Goal: Find specific page/section: Find specific page/section

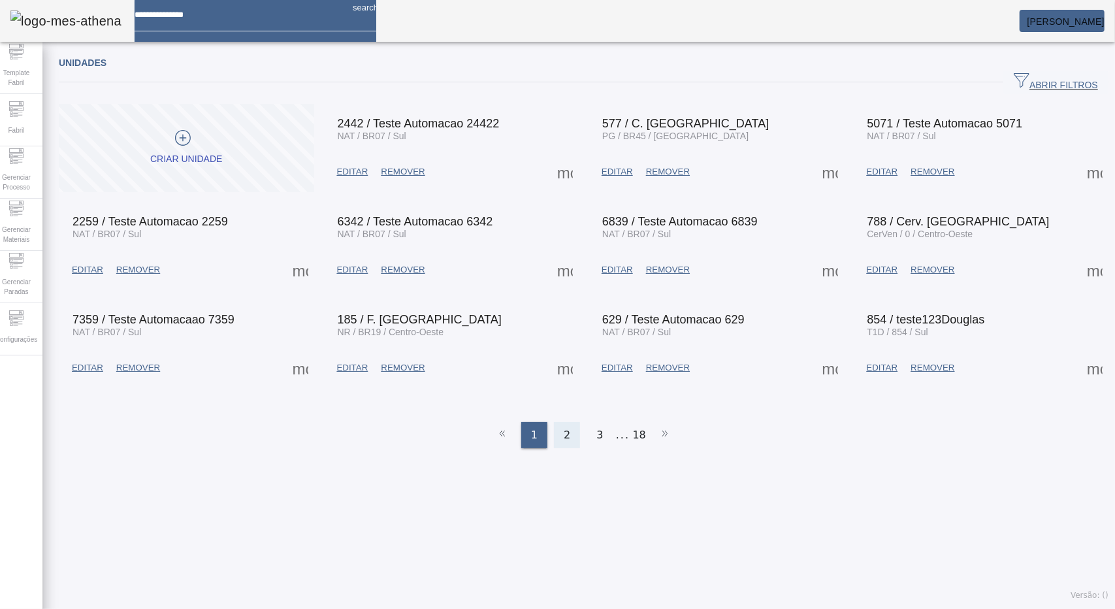
click at [564, 427] on span "2" at bounding box center [567, 435] width 7 height 16
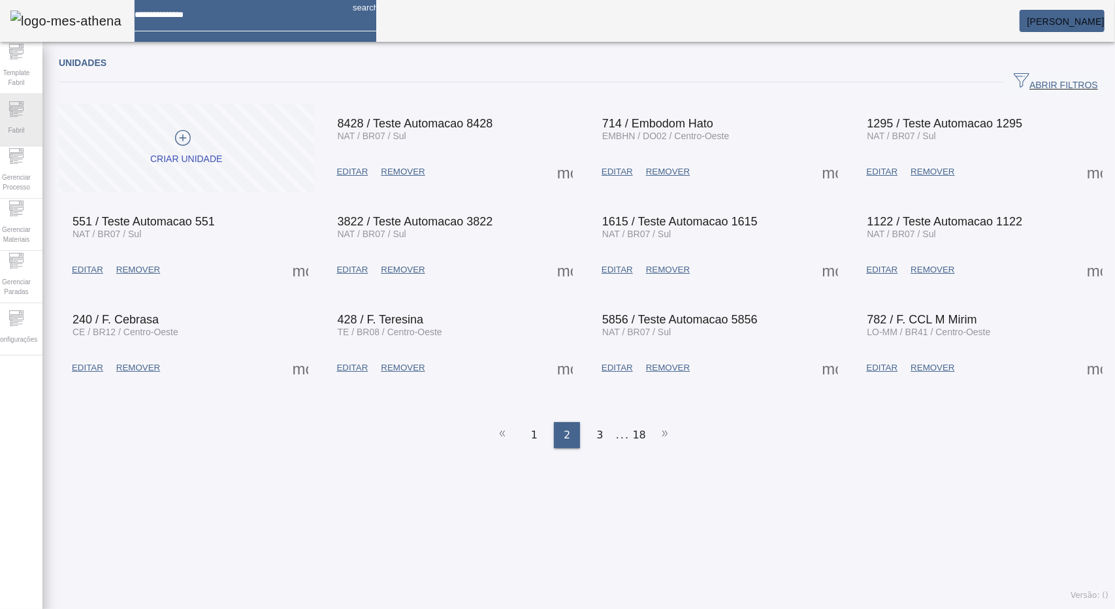
click at [16, 116] on div "Fabril" at bounding box center [16, 120] width 52 height 52
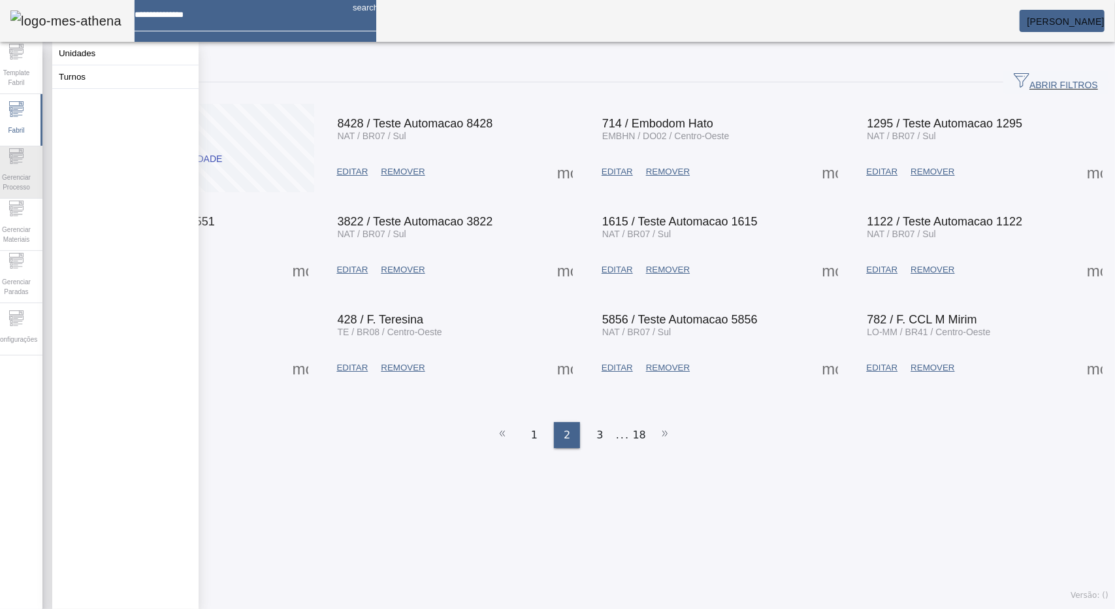
click at [18, 164] on icon at bounding box center [15, 163] width 5 height 1
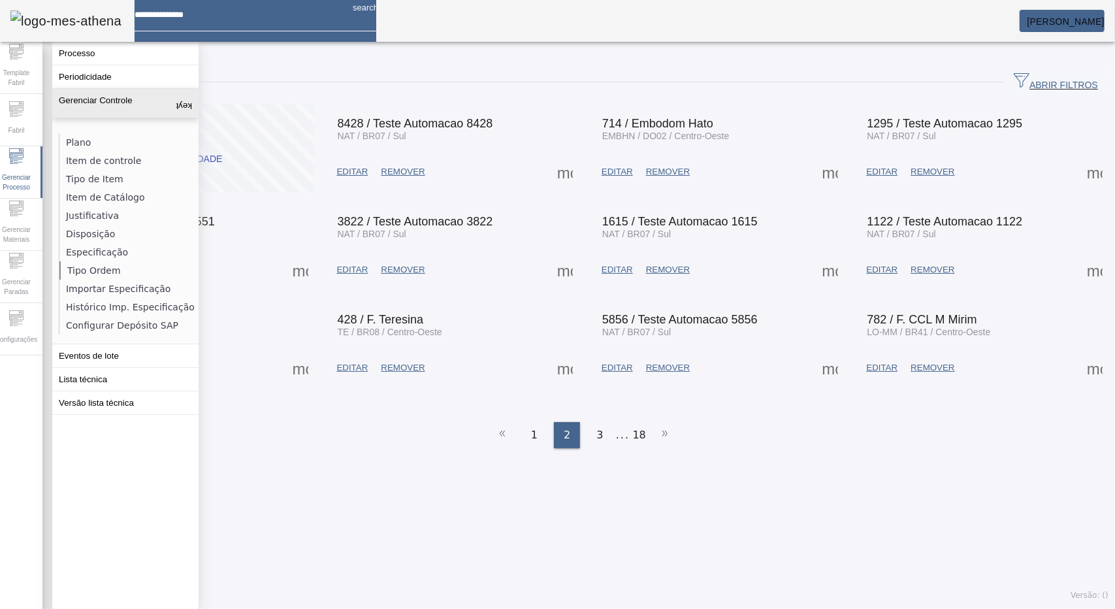
click at [90, 274] on li "Tipo Ordem" at bounding box center [128, 270] width 138 height 18
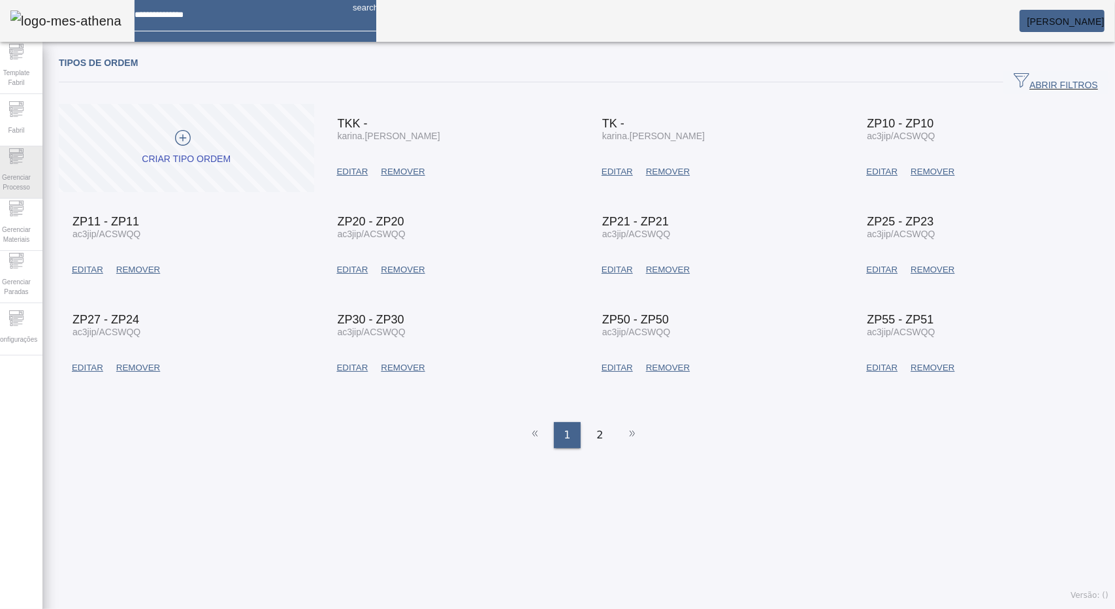
click at [17, 169] on span "Gerenciar Processo" at bounding box center [16, 182] width 39 height 27
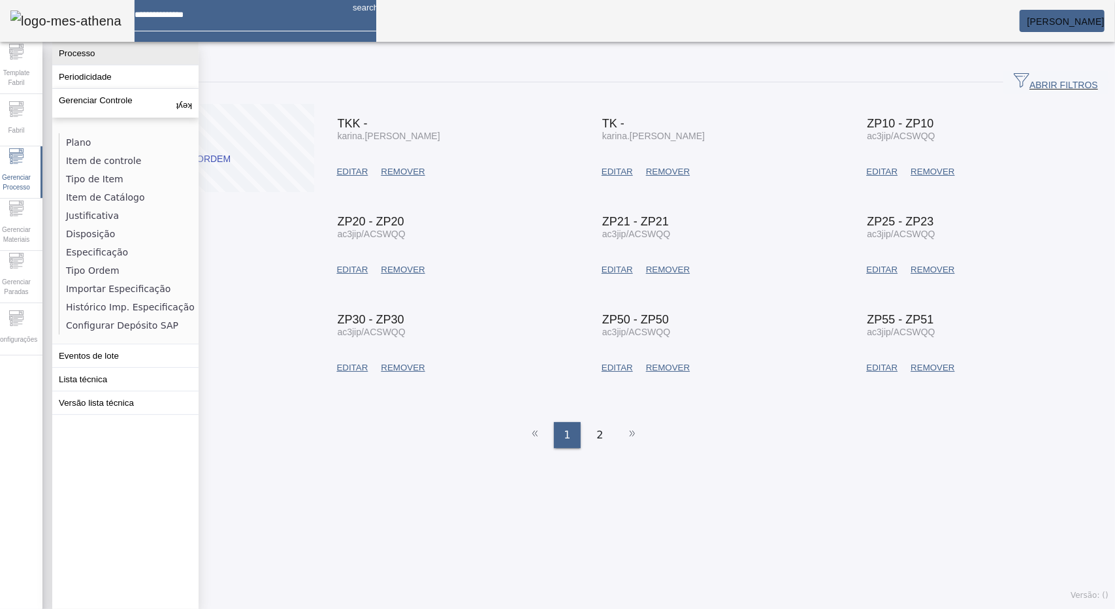
click at [98, 63] on button "Processo" at bounding box center [125, 53] width 146 height 23
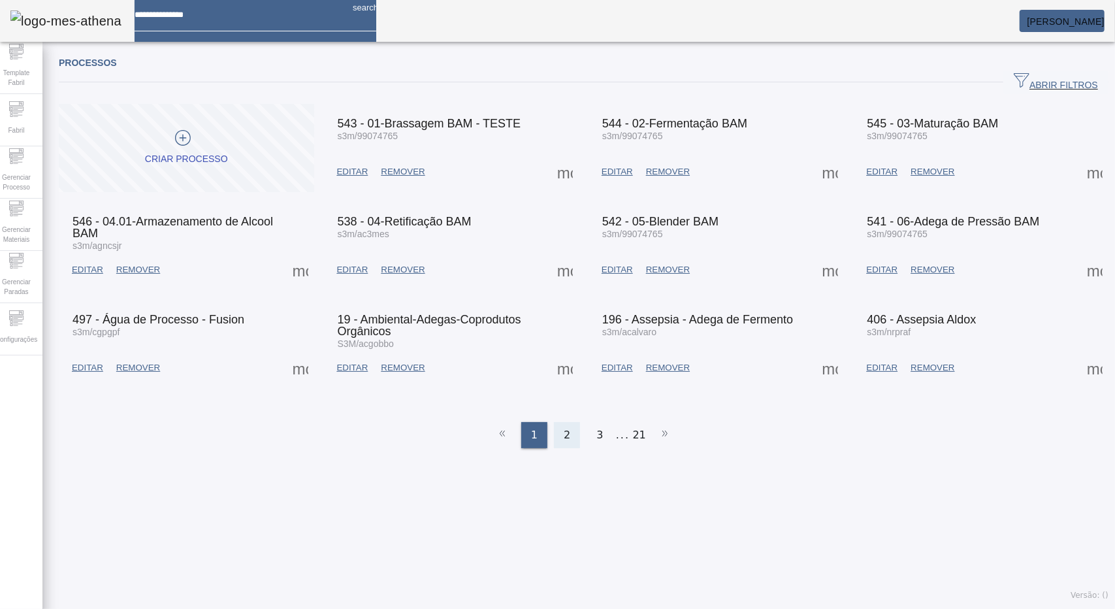
click at [567, 435] on div "2" at bounding box center [567, 435] width 26 height 26
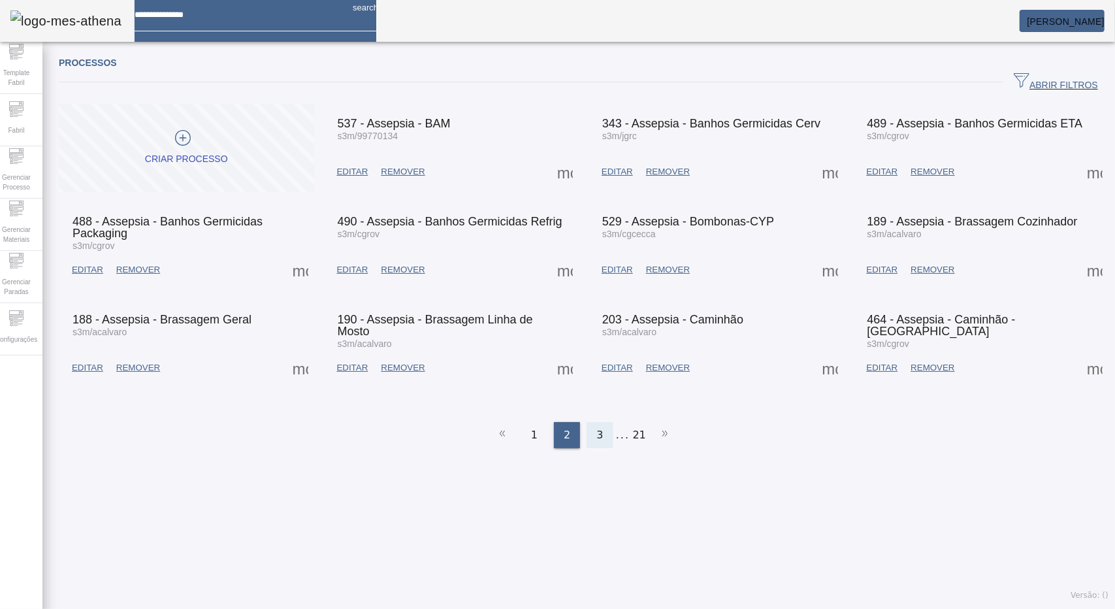
click at [596, 436] on div "3" at bounding box center [600, 435] width 26 height 26
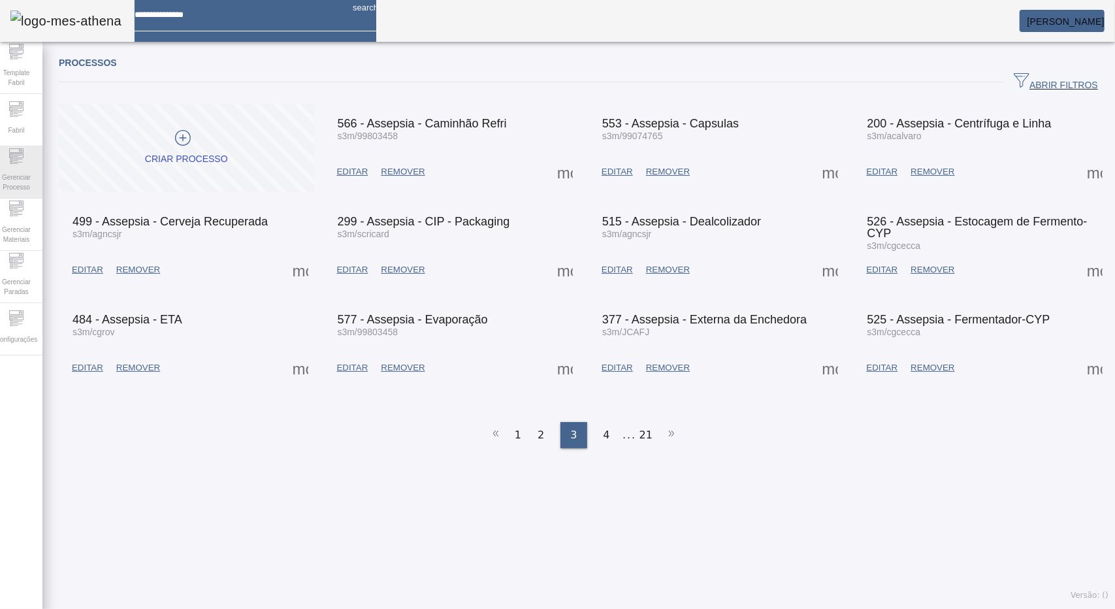
click at [21, 154] on icon at bounding box center [16, 156] width 16 height 16
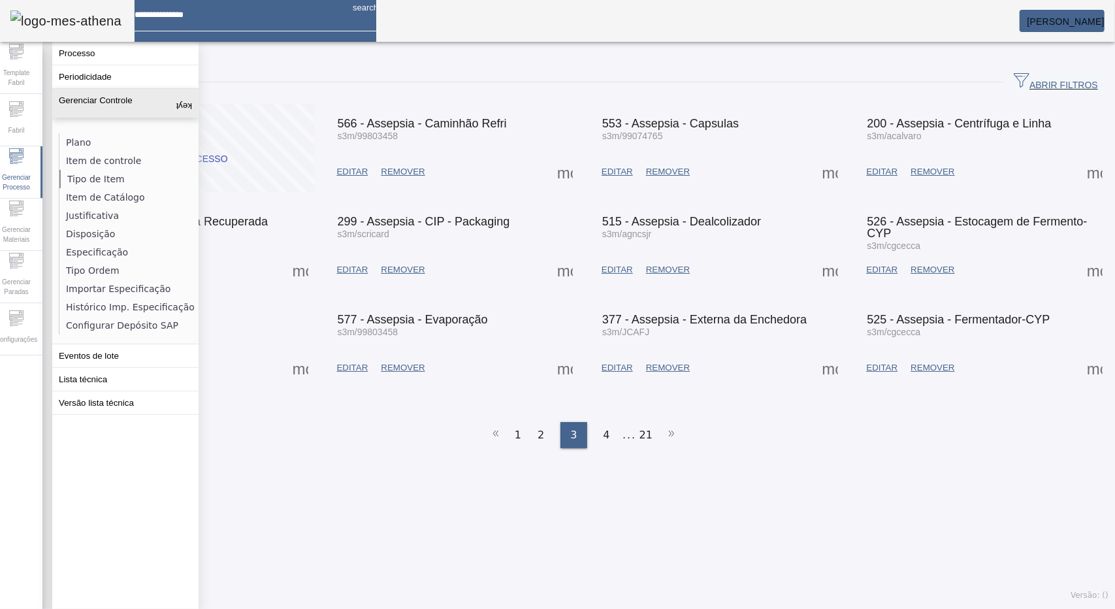
click at [98, 176] on li "Tipo de Item" at bounding box center [128, 179] width 138 height 18
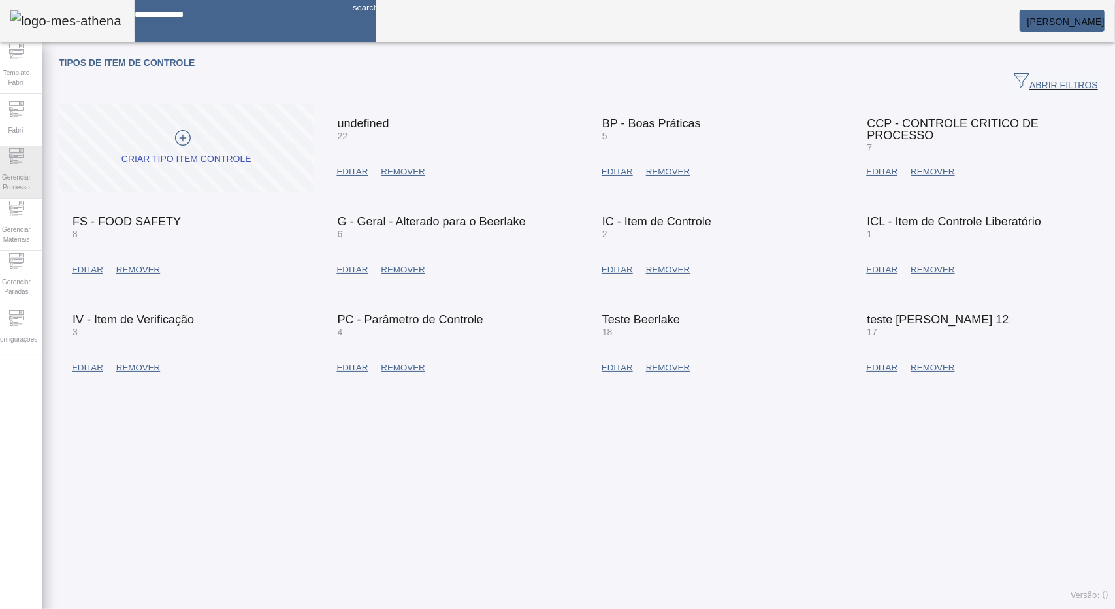
click at [12, 169] on span "Gerenciar Processo" at bounding box center [16, 182] width 39 height 27
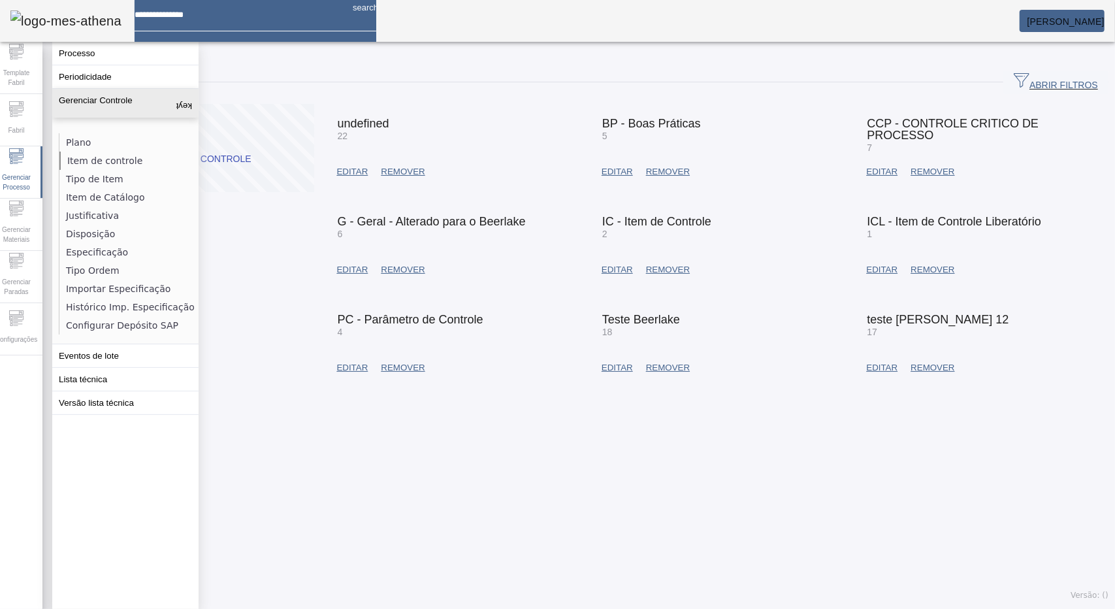
click at [104, 157] on li "Item de controle" at bounding box center [128, 161] width 138 height 18
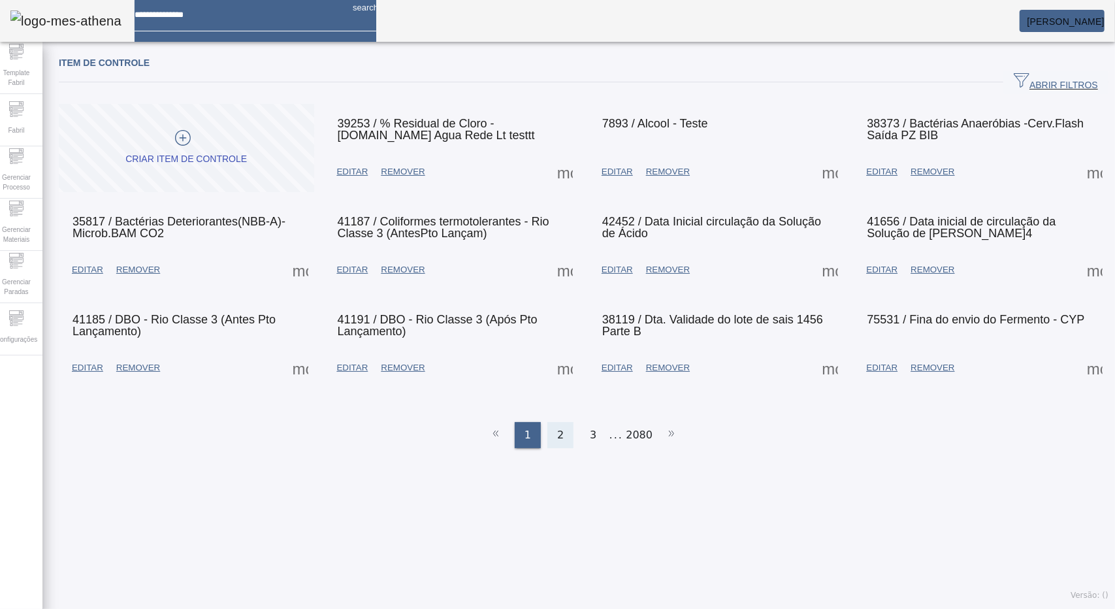
click at [562, 425] on div "2" at bounding box center [560, 435] width 26 height 26
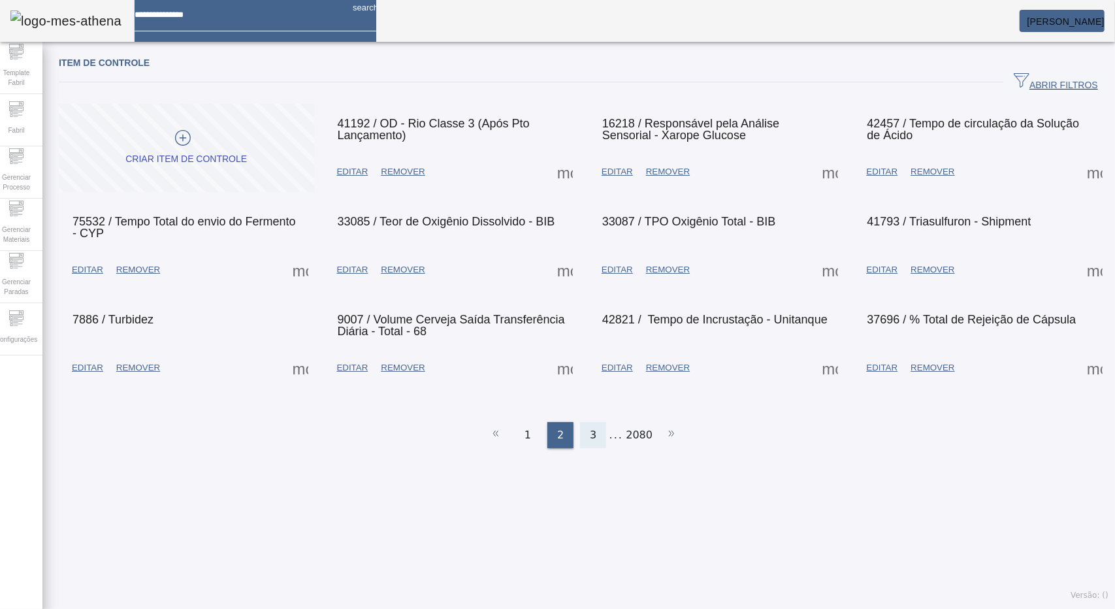
click at [593, 422] on div "3" at bounding box center [593, 435] width 26 height 26
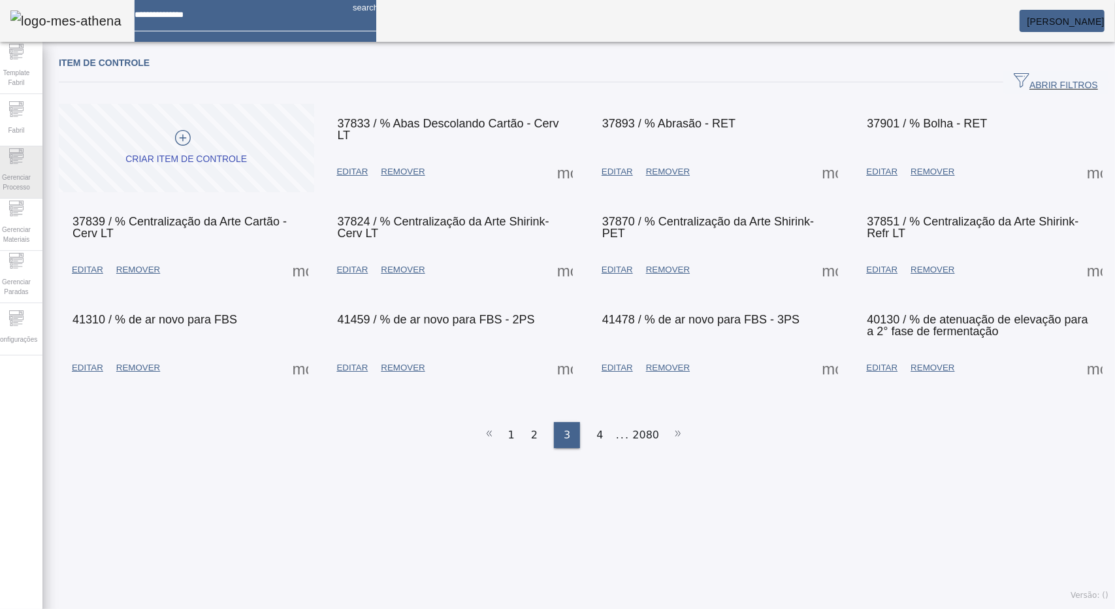
click at [27, 171] on span "Gerenciar Processo" at bounding box center [16, 182] width 39 height 27
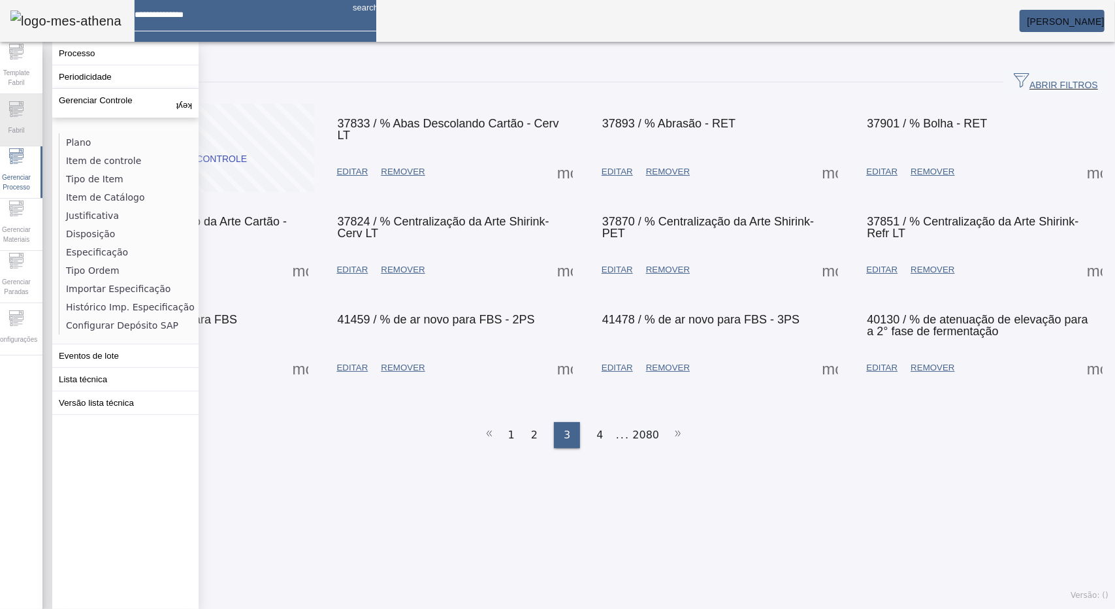
click at [5, 117] on div "Fabril" at bounding box center [16, 120] width 52 height 52
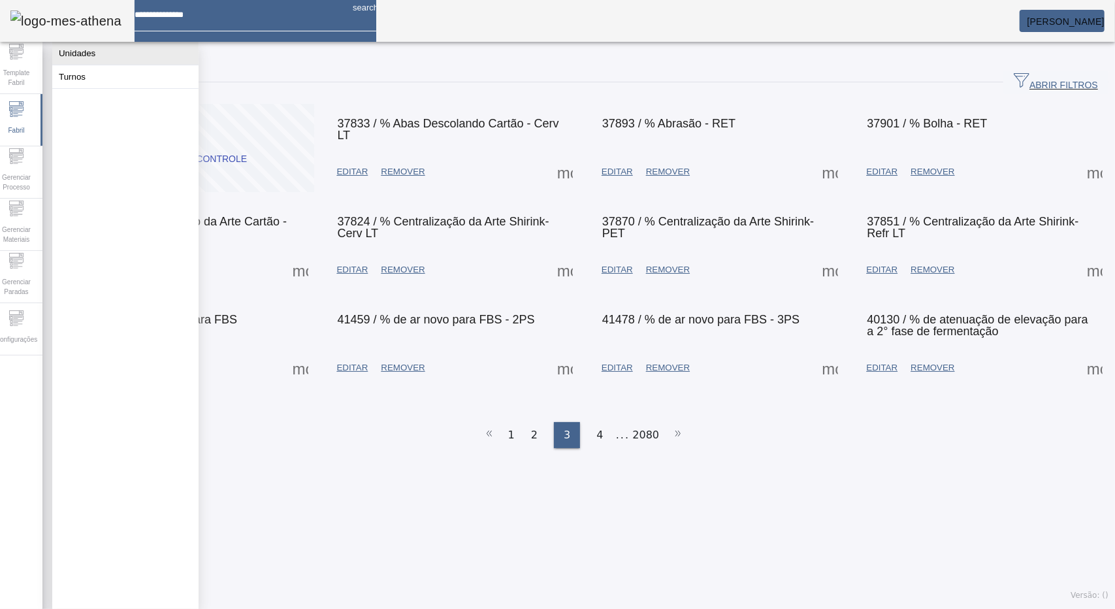
click at [69, 53] on button "Unidades" at bounding box center [125, 53] width 146 height 23
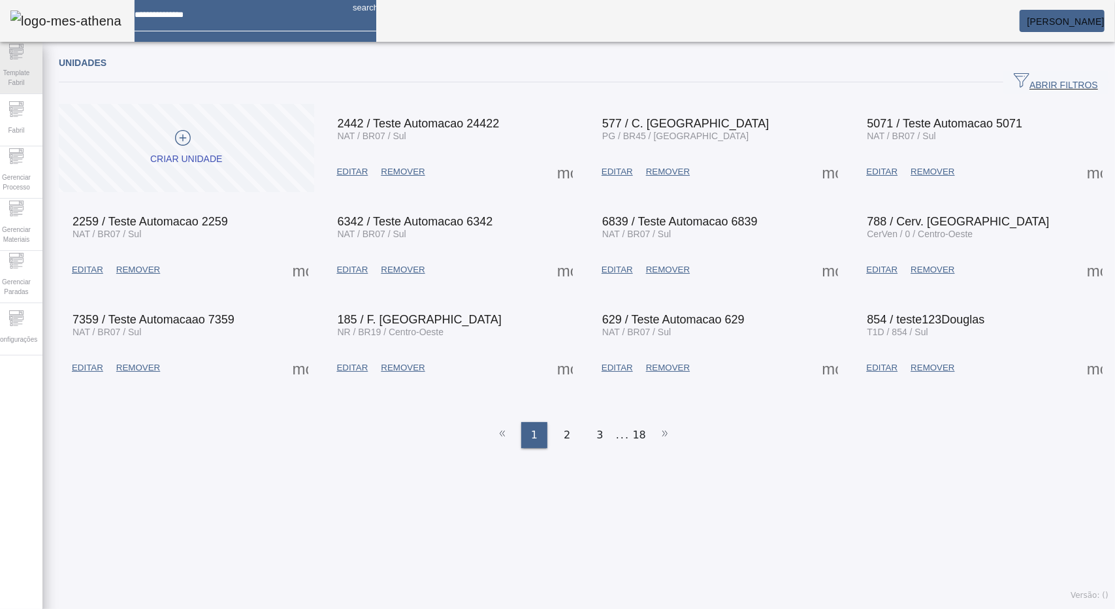
click at [23, 73] on span "Template Fabril" at bounding box center [16, 77] width 39 height 27
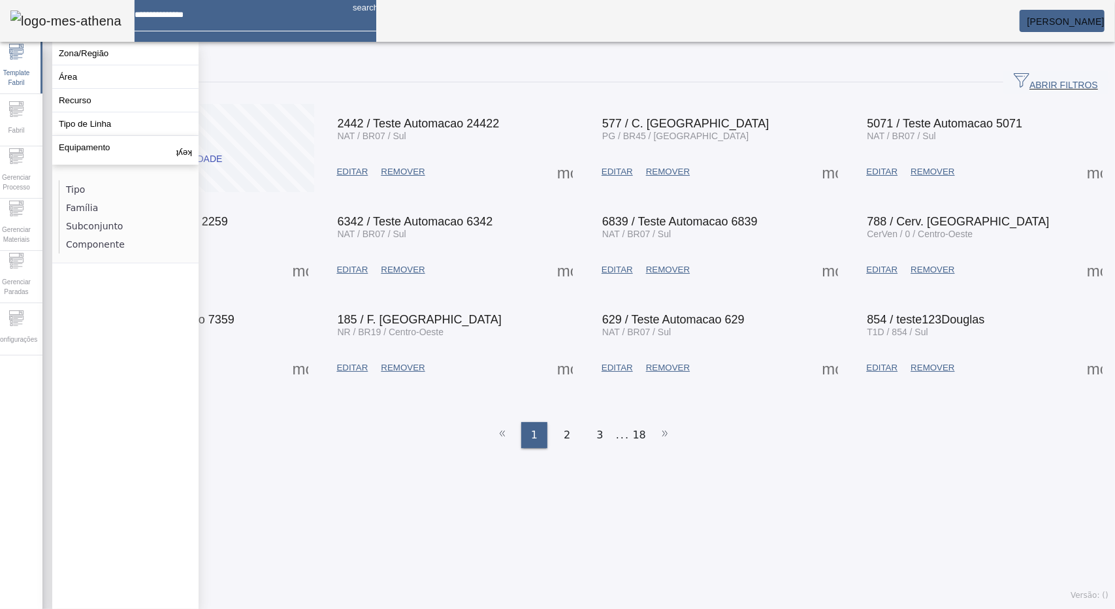
click at [1092, 17] on span "[PERSON_NAME]" at bounding box center [1065, 21] width 77 height 10
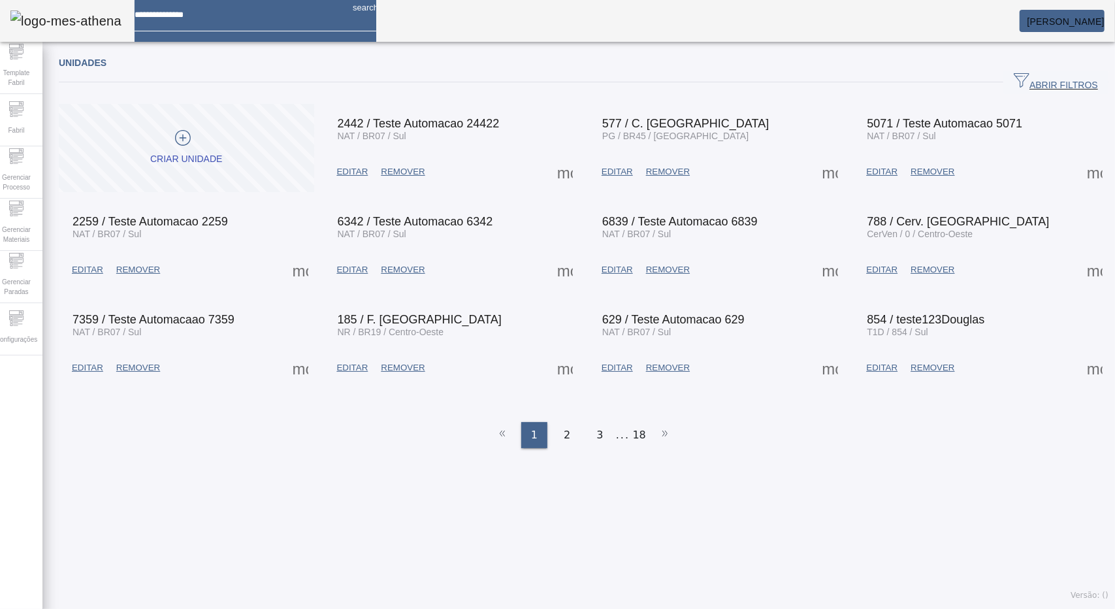
click at [1014, 80] on icon "button" at bounding box center [1022, 80] width 16 height 16
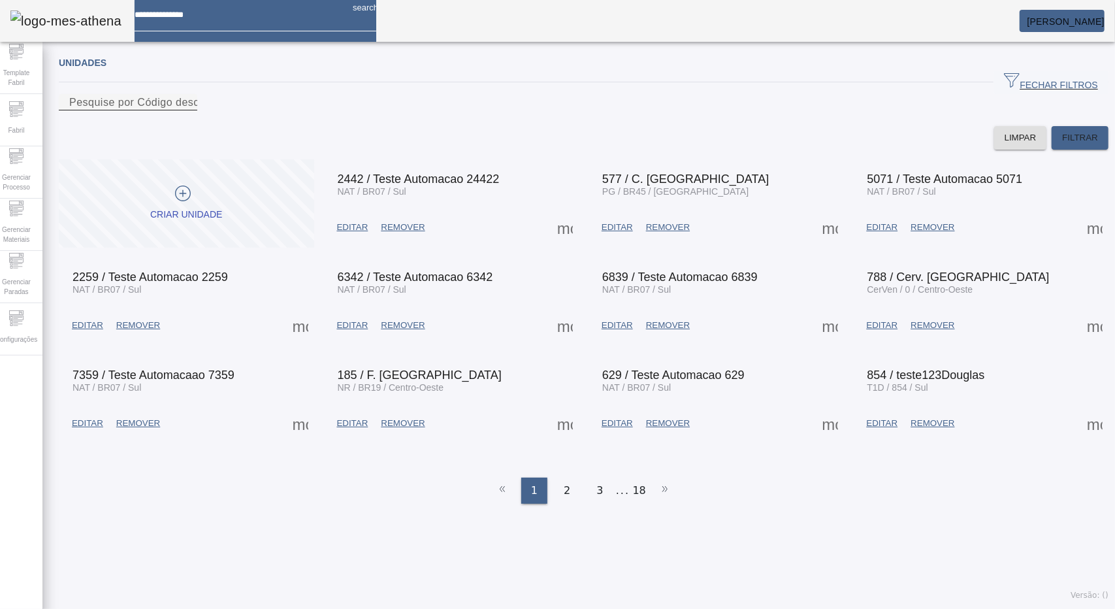
click at [187, 110] on input "Pesquise por Código descrição ou sigla" at bounding box center [128, 103] width 118 height 16
type input "****"
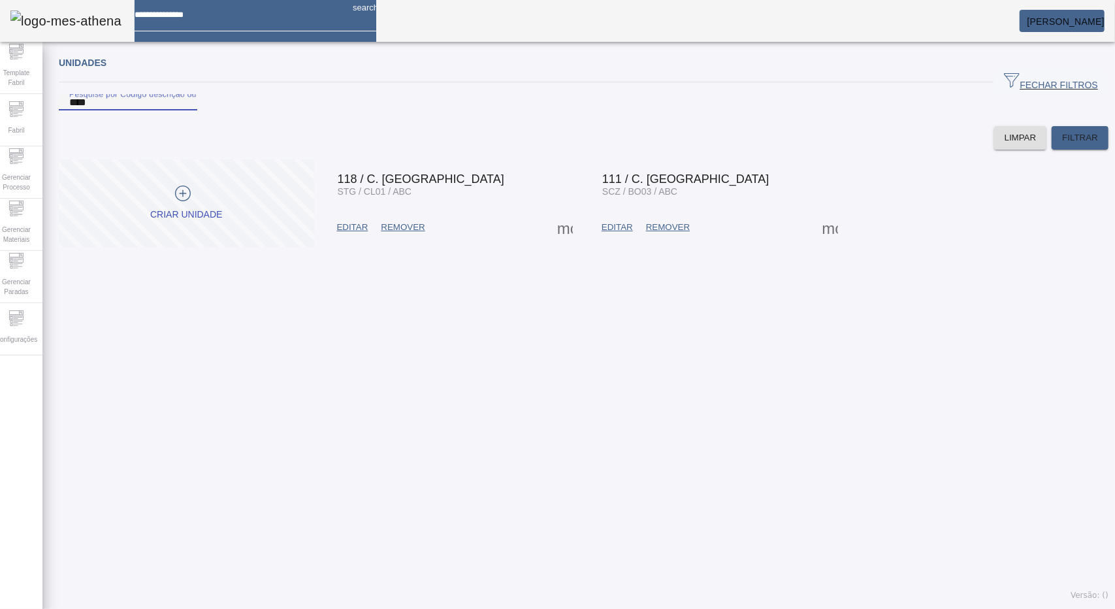
click at [581, 243] on span at bounding box center [564, 227] width 31 height 31
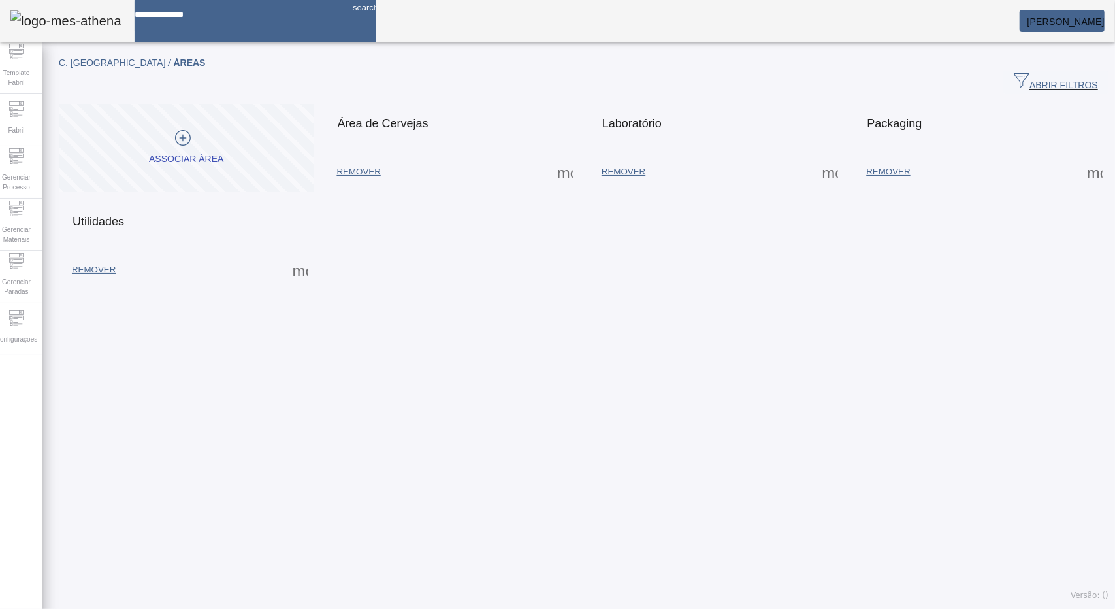
click at [564, 173] on span at bounding box center [564, 171] width 31 height 31
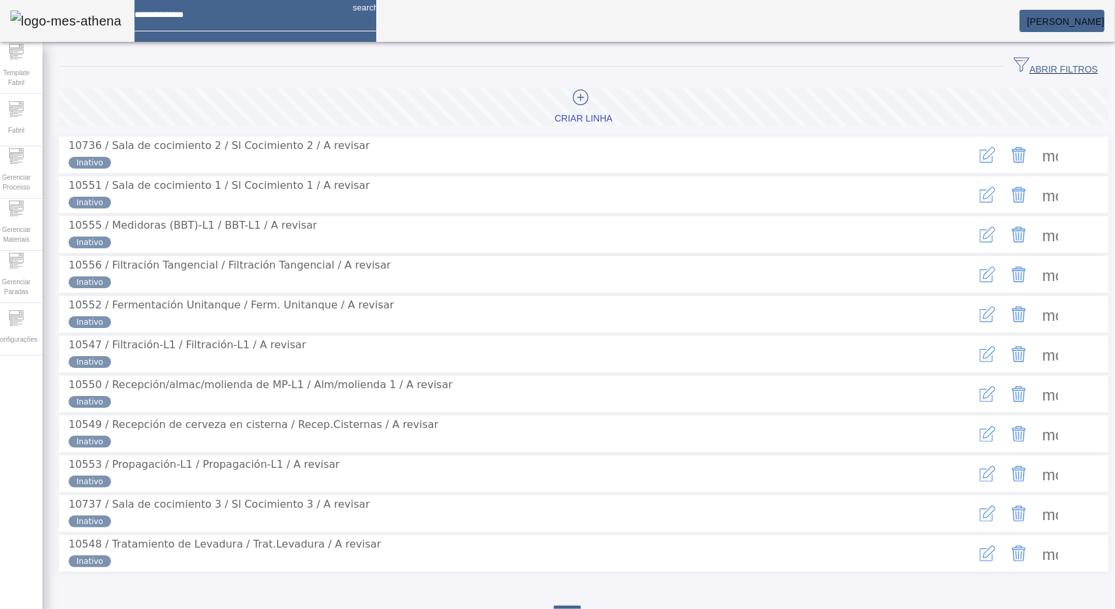
click at [1041, 204] on span at bounding box center [1050, 194] width 31 height 31
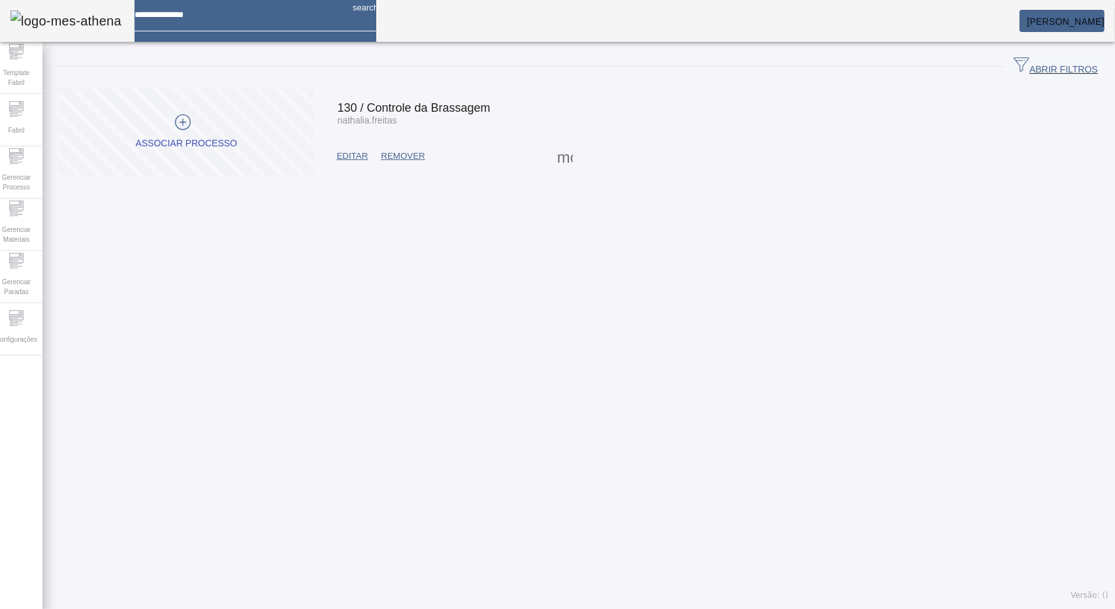
click at [564, 157] on span at bounding box center [564, 155] width 31 height 31
click at [617, 608] on div at bounding box center [557, 609] width 1115 height 0
click at [363, 165] on span at bounding box center [352, 155] width 44 height 31
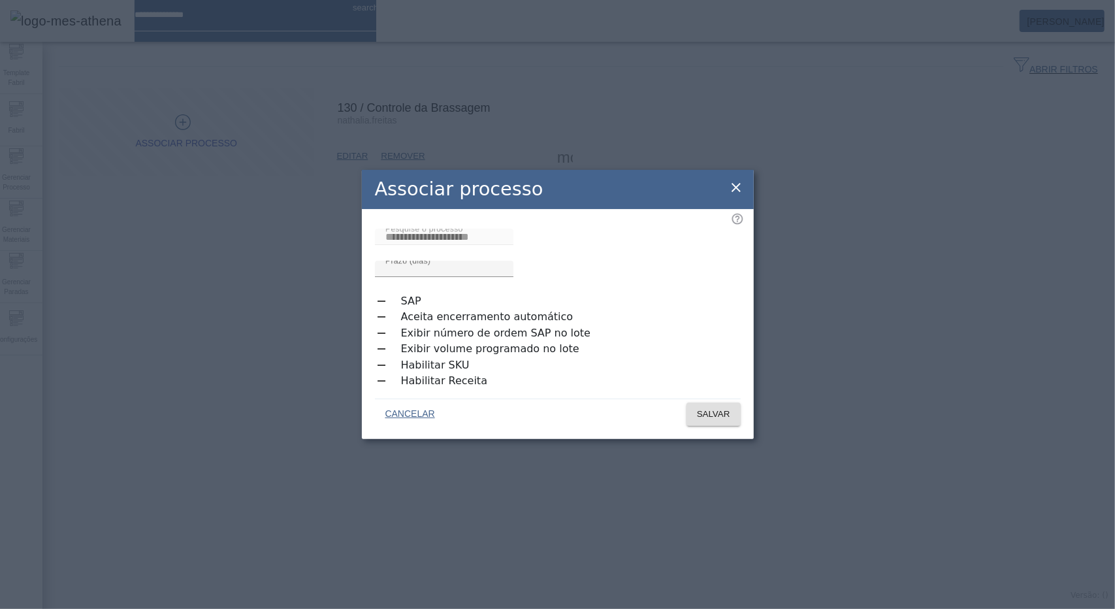
click at [390, 376] on div "button" at bounding box center [381, 381] width 26 height 26
click at [697, 408] on span "SALVAR" at bounding box center [713, 414] width 33 height 13
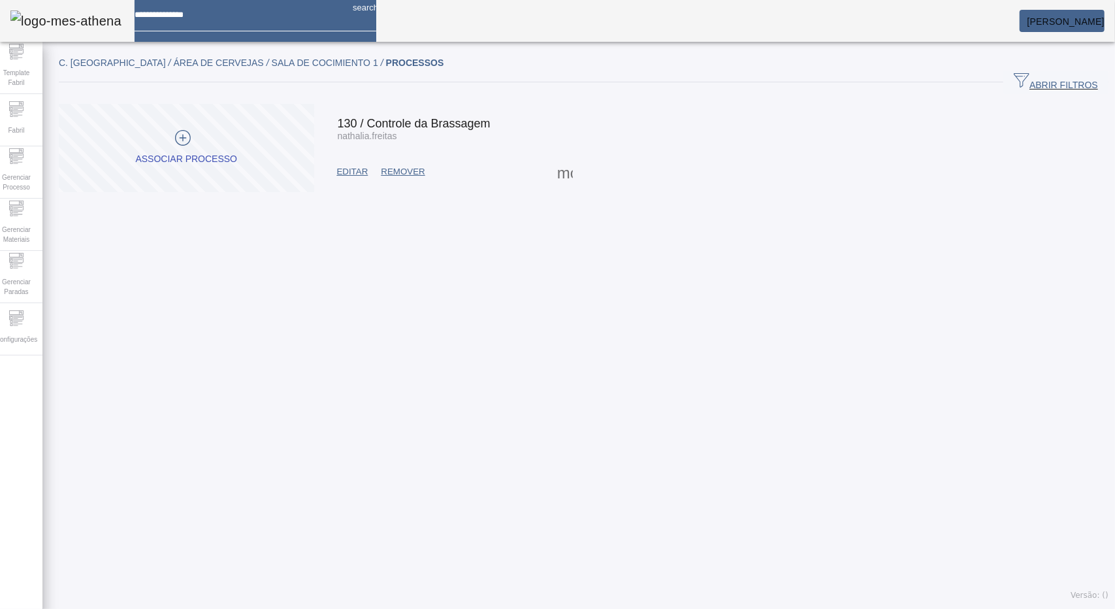
click at [359, 172] on span "EDITAR" at bounding box center [352, 171] width 31 height 13
click at [346, 174] on span "EDITAR" at bounding box center [352, 171] width 31 height 13
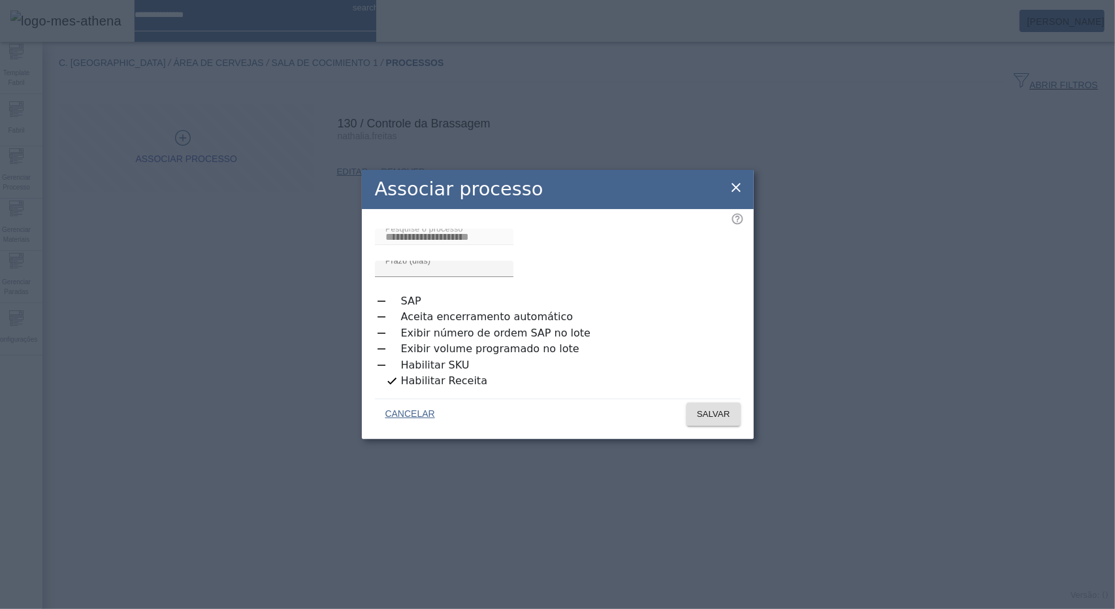
click at [732, 190] on icon at bounding box center [736, 187] width 9 height 9
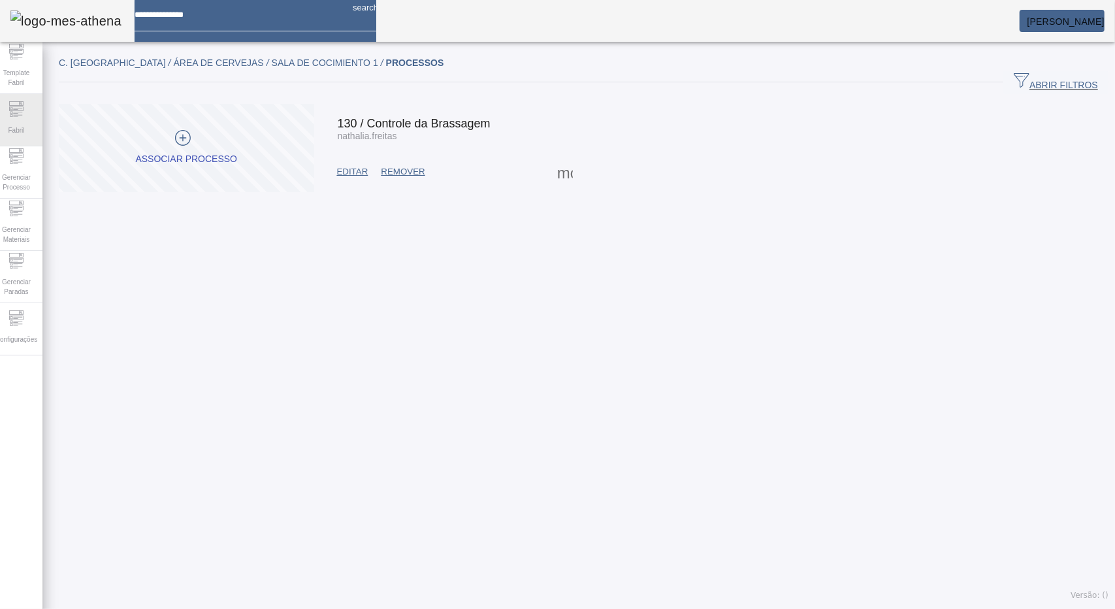
click at [28, 129] on span "Fabril" at bounding box center [16, 130] width 24 height 18
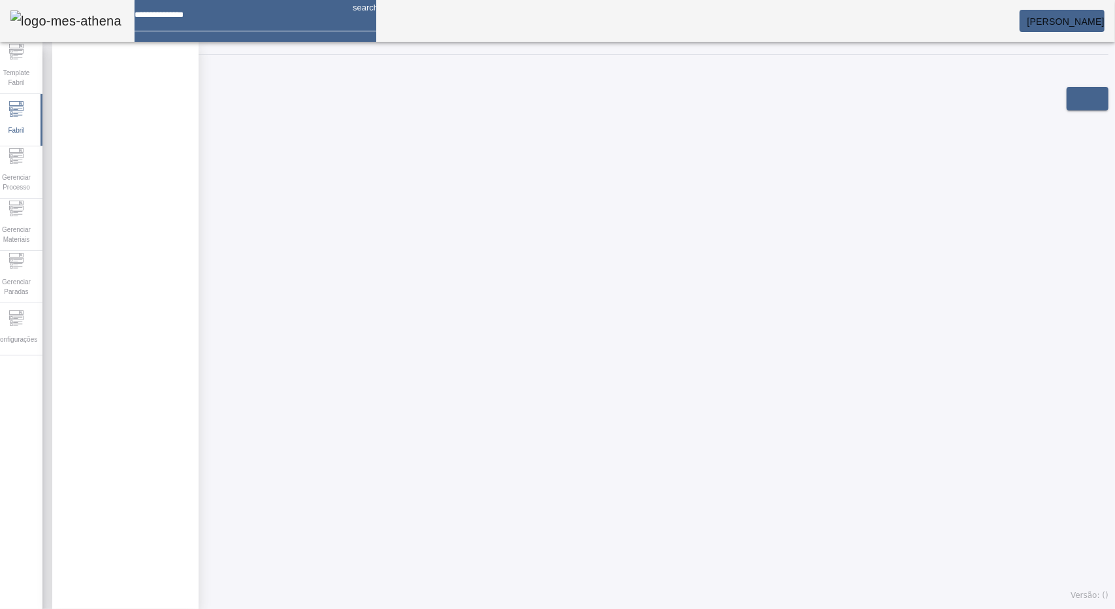
click at [197, 87] on div at bounding box center [128, 79] width 138 height 16
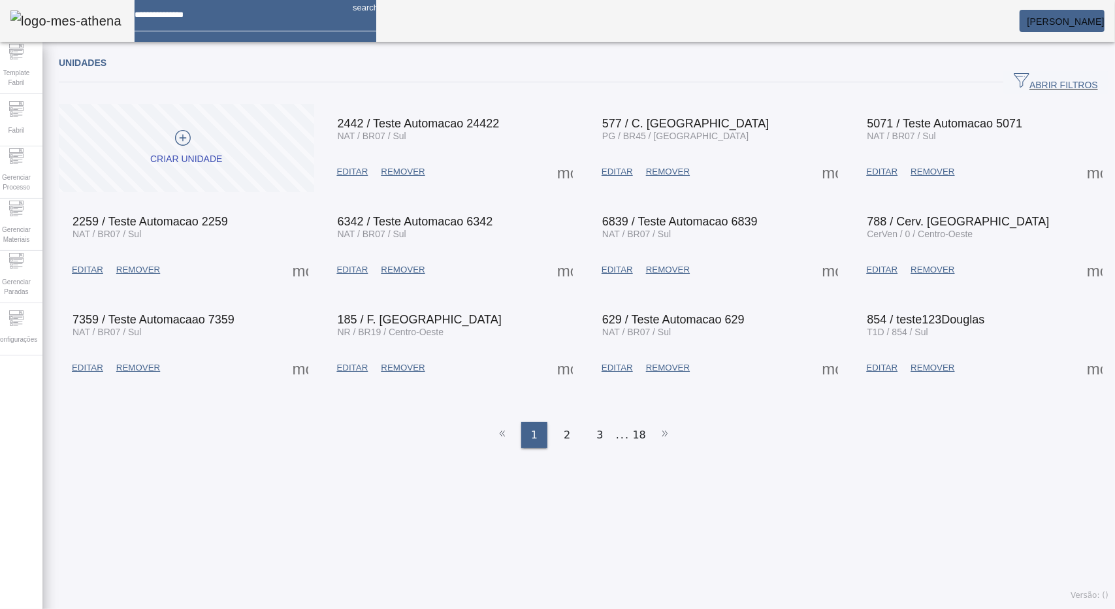
click at [1014, 83] on span "ABRIR FILTROS" at bounding box center [1056, 82] width 84 height 20
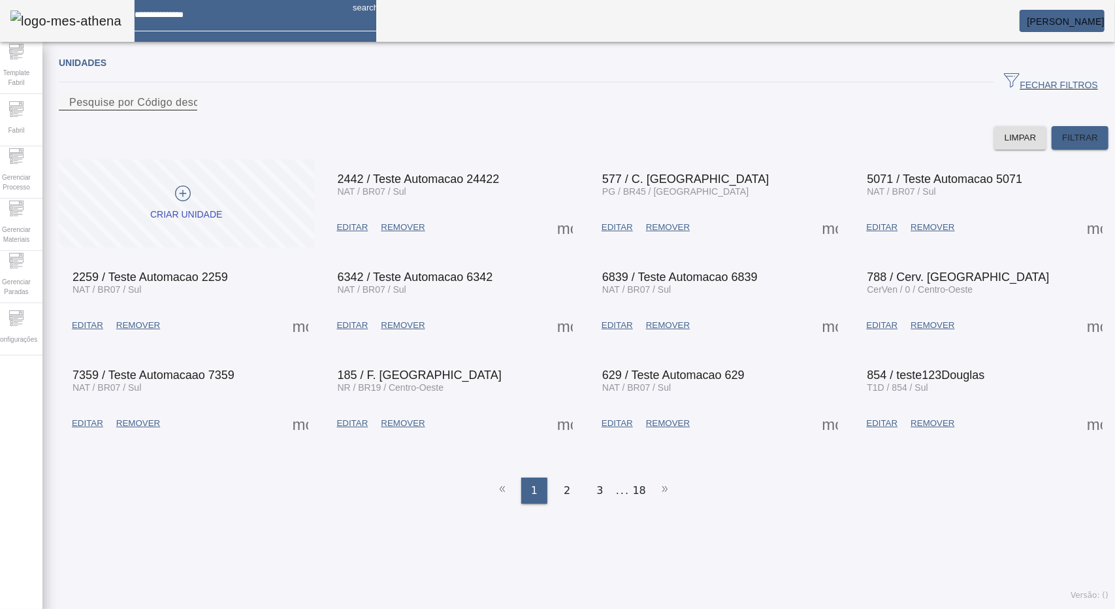
click at [187, 106] on div "Pesquise por Código descrição ou sigla" at bounding box center [128, 102] width 118 height 16
type input "****"
click at [1063, 148] on span at bounding box center [1080, 137] width 57 height 31
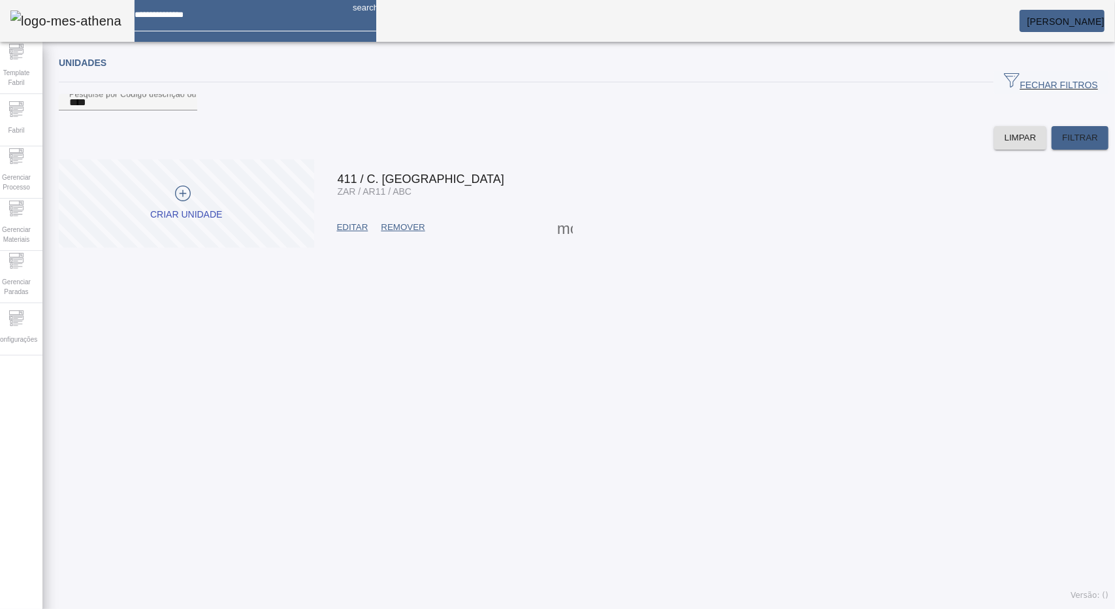
click at [555, 242] on span at bounding box center [564, 227] width 31 height 31
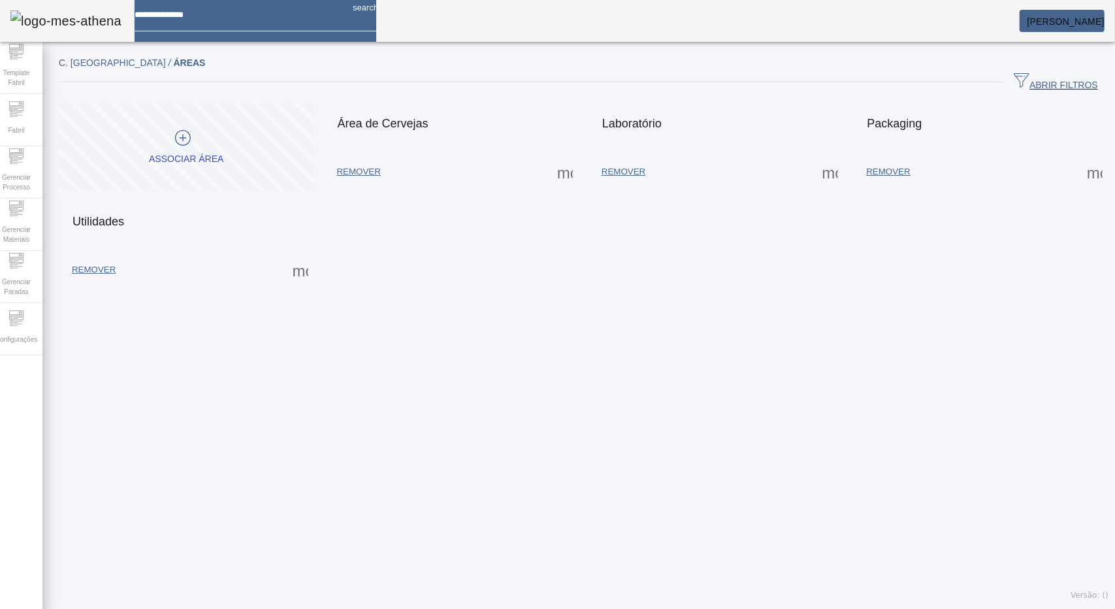
click at [556, 177] on span at bounding box center [564, 171] width 31 height 31
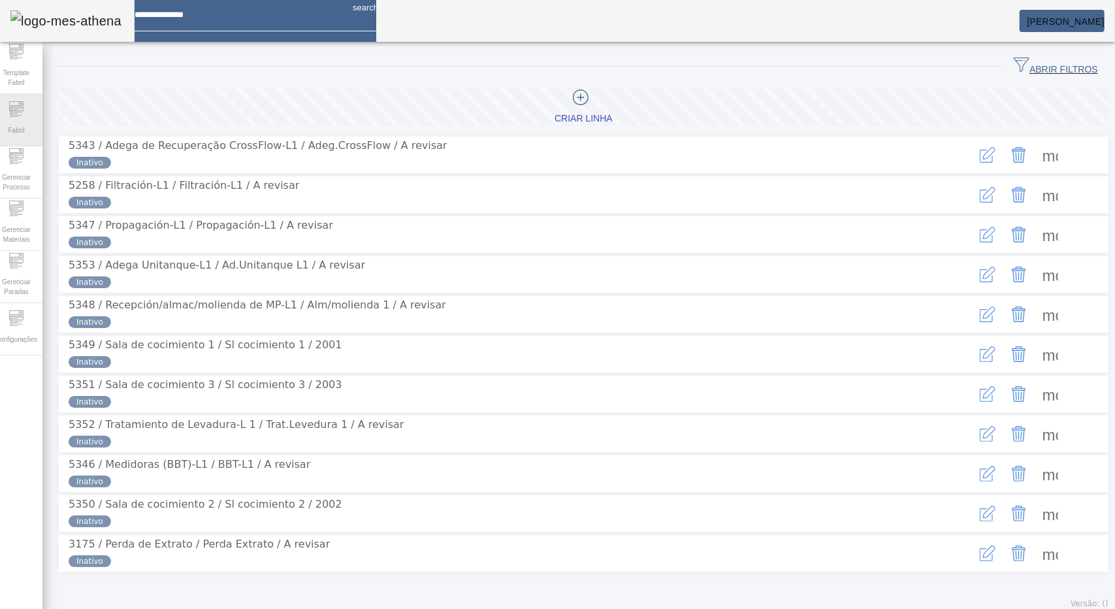
click at [1, 110] on div "Fabril" at bounding box center [16, 120] width 52 height 52
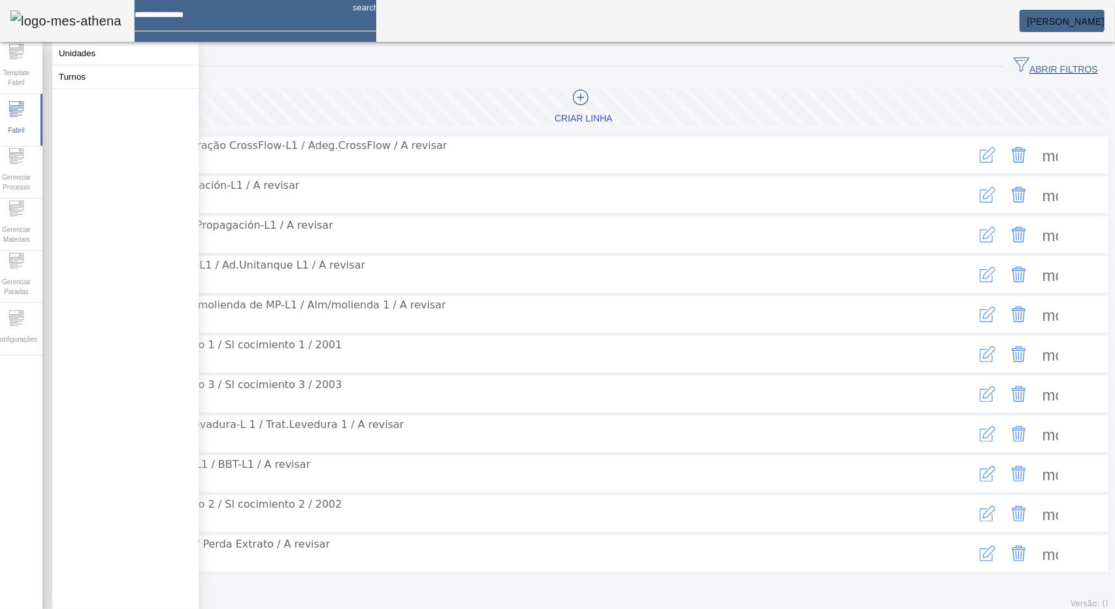
click at [342, 83] on div "Criar linha 5343 / Adega de Recuperação CrossFlow-L1 / Adeg.CrossFlow / A revis…" at bounding box center [584, 336] width 1050 height 517
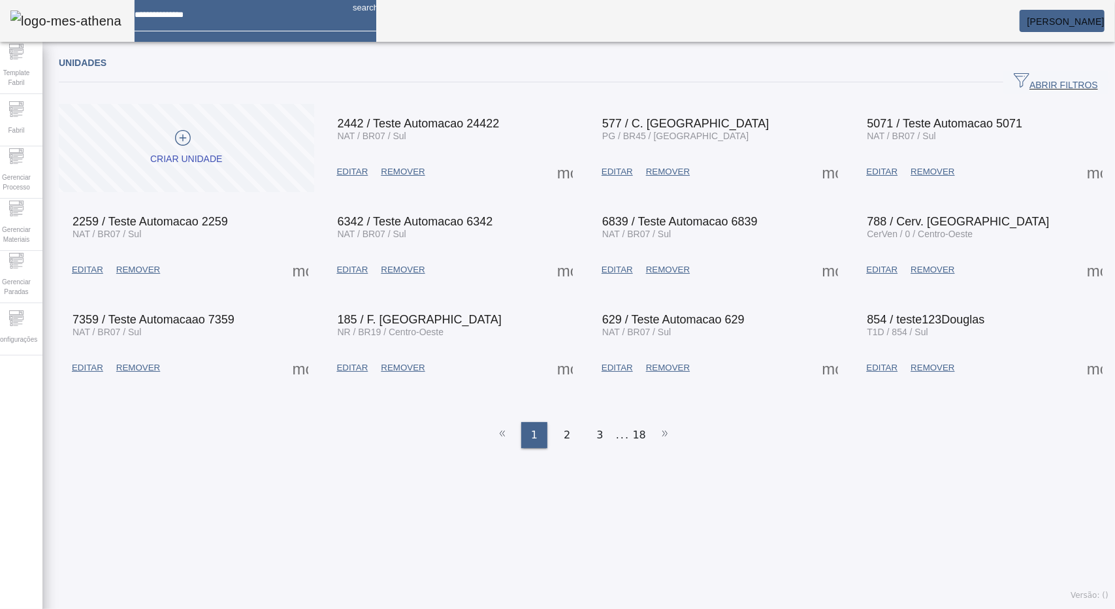
click at [1016, 82] on span "ABRIR FILTROS" at bounding box center [1056, 82] width 84 height 20
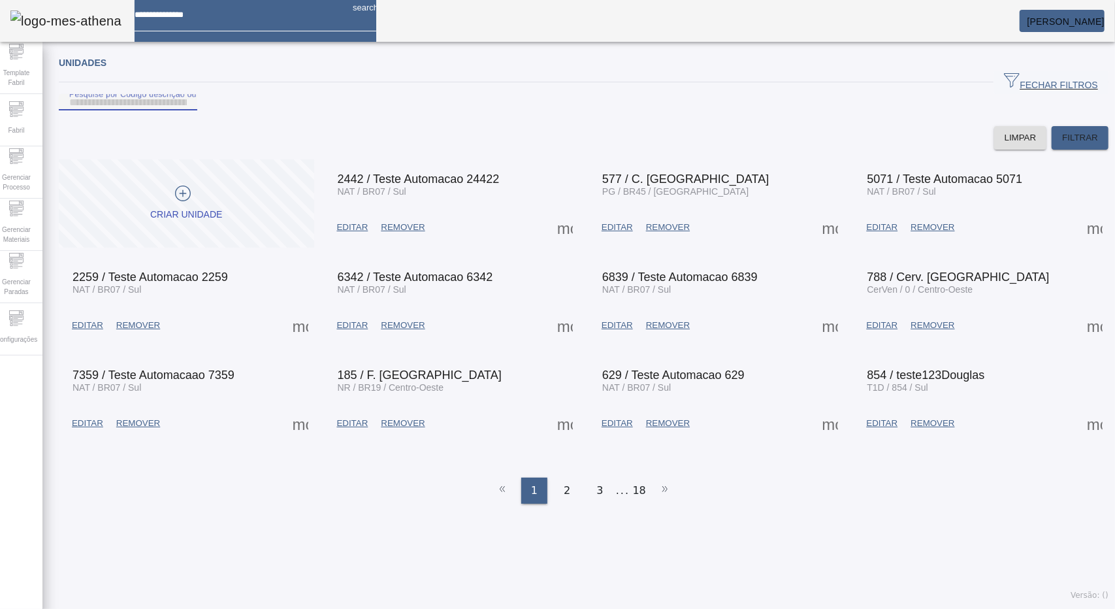
click at [187, 110] on input "Pesquise por Código descrição ou sigla" at bounding box center [128, 103] width 118 height 16
type input "*****"
click at [1072, 144] on span "FILTRAR" at bounding box center [1080, 137] width 36 height 13
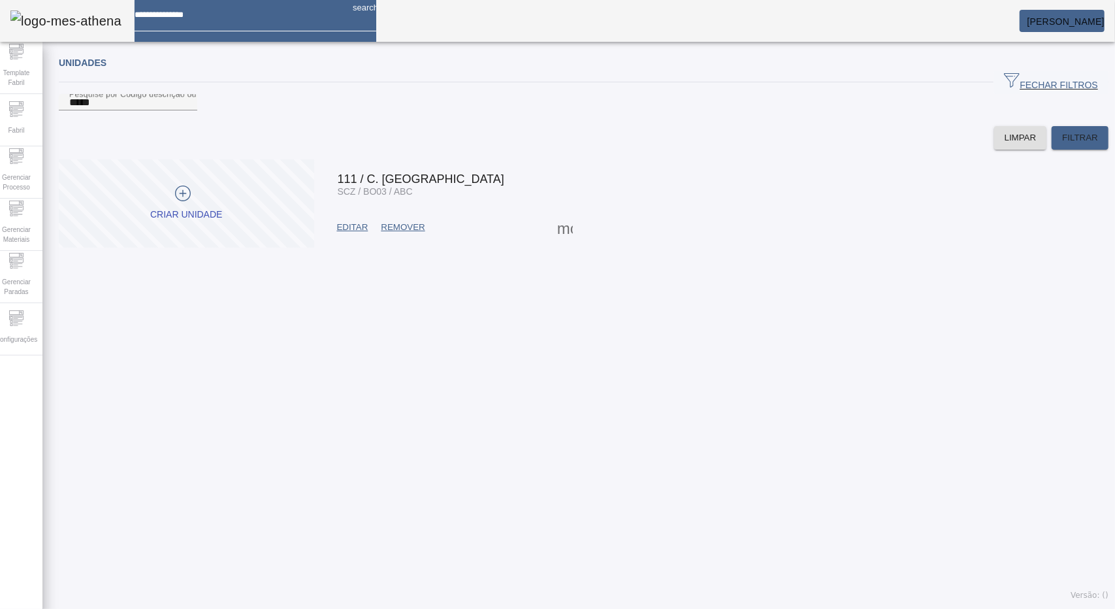
click at [562, 243] on span at bounding box center [564, 227] width 31 height 31
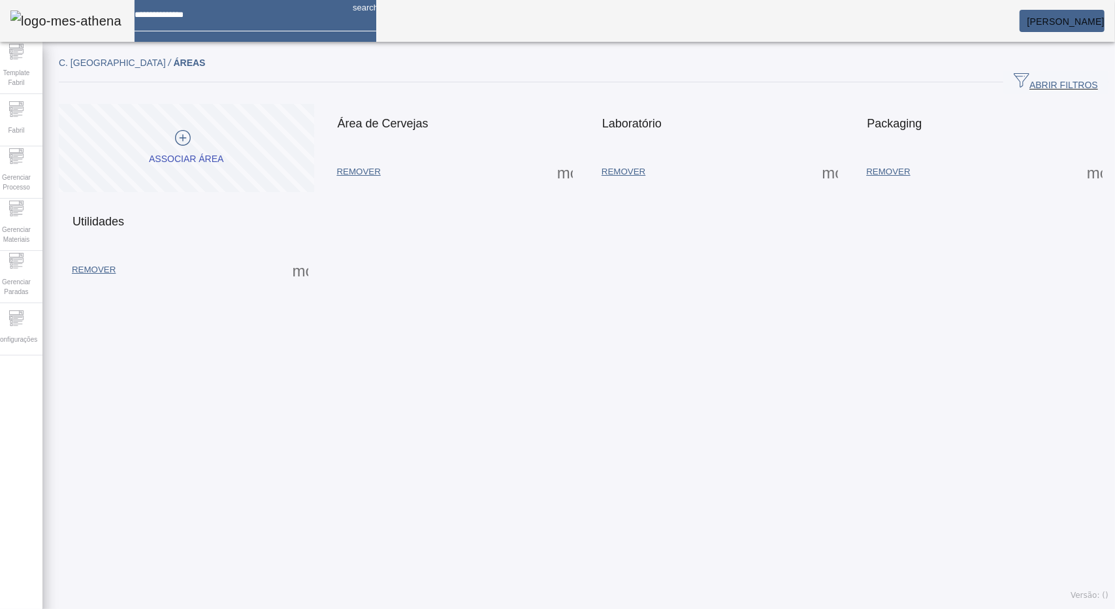
click at [373, 173] on span "REMOVER" at bounding box center [359, 171] width 44 height 13
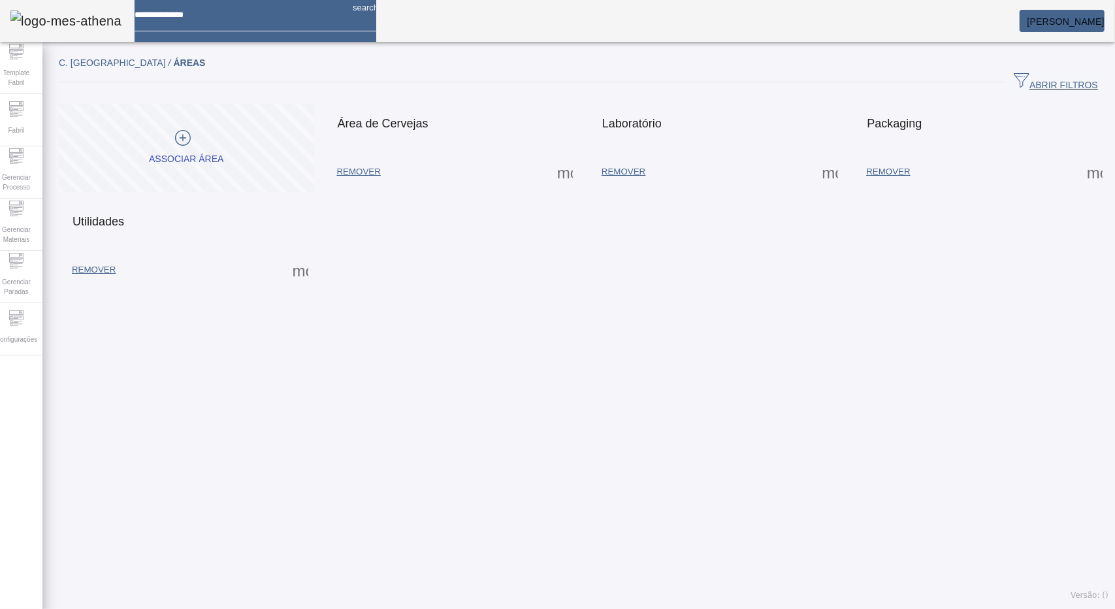
click at [564, 166] on span at bounding box center [564, 171] width 31 height 31
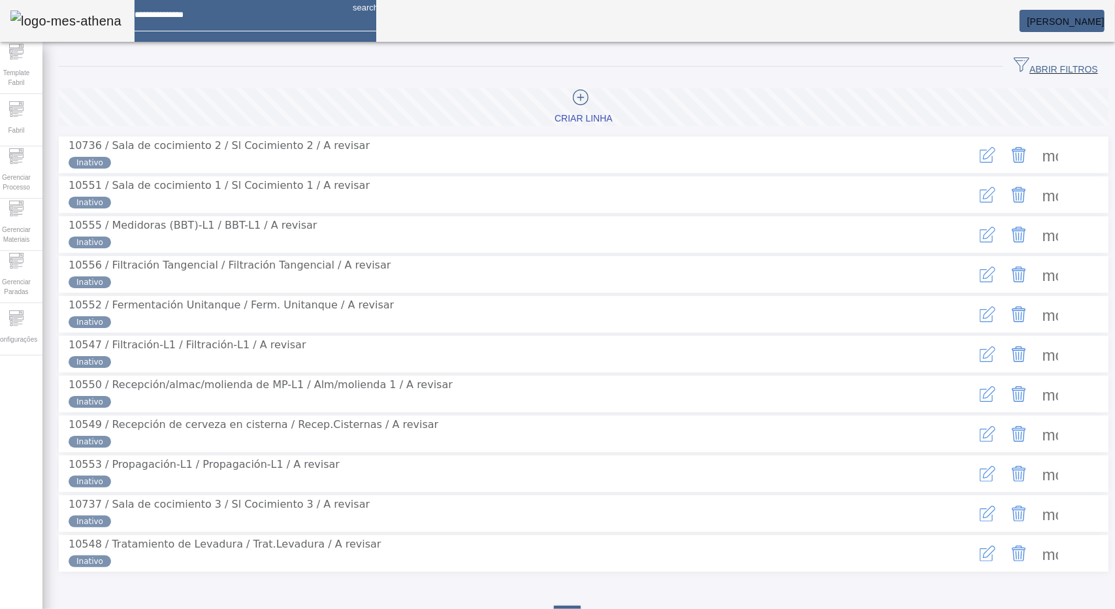
click at [1036, 205] on span at bounding box center [1050, 194] width 31 height 31
click at [518, 608] on div at bounding box center [557, 609] width 1115 height 0
click at [1038, 206] on span at bounding box center [1050, 194] width 31 height 31
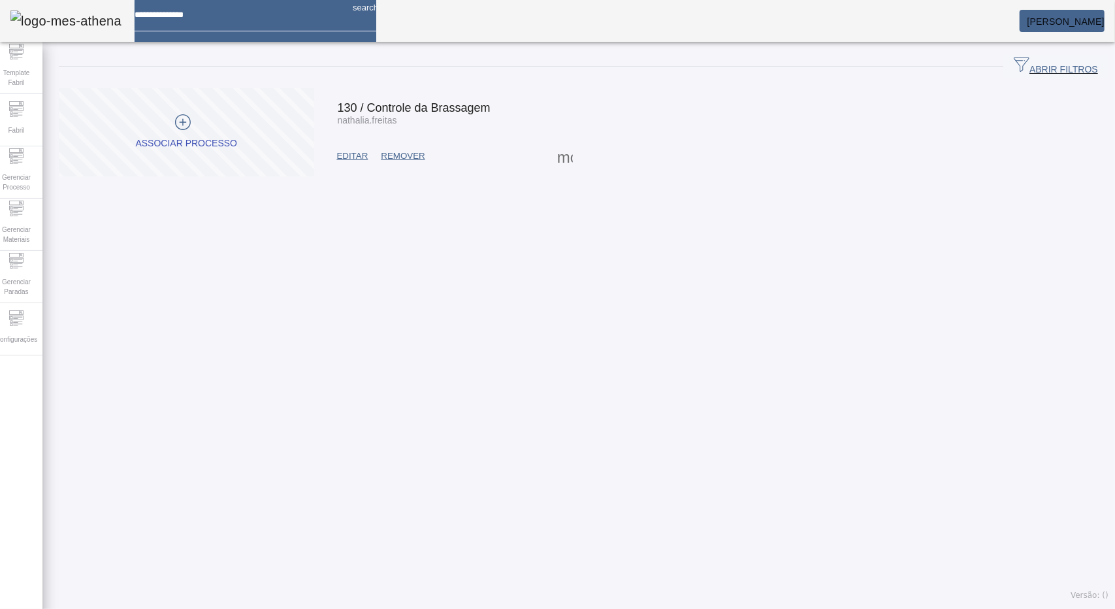
click at [350, 150] on span "EDITAR" at bounding box center [352, 156] width 31 height 13
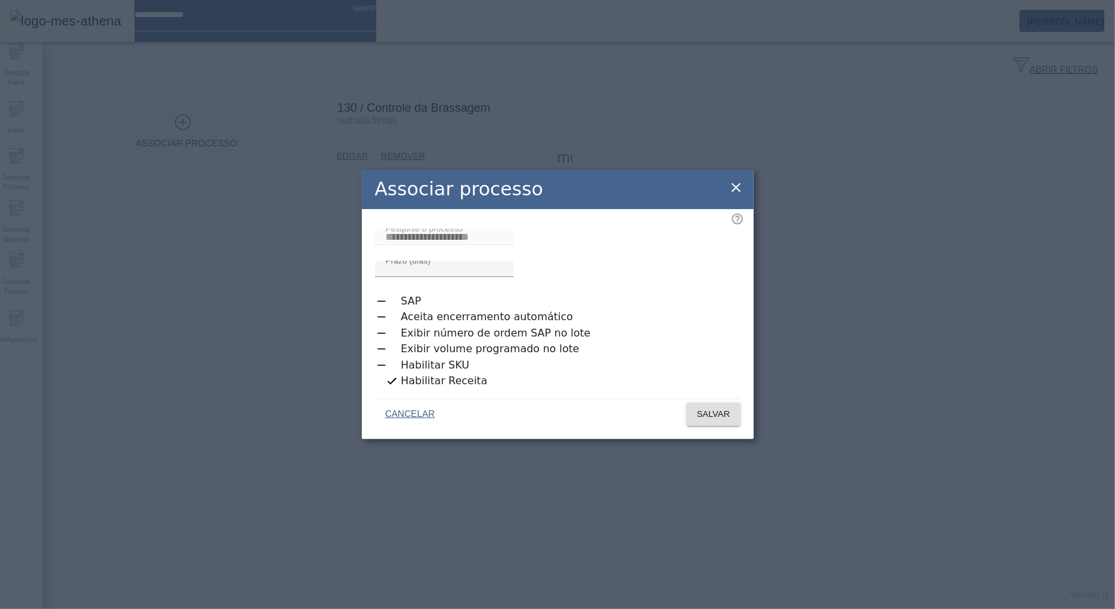
click at [741, 195] on icon at bounding box center [736, 188] width 16 height 16
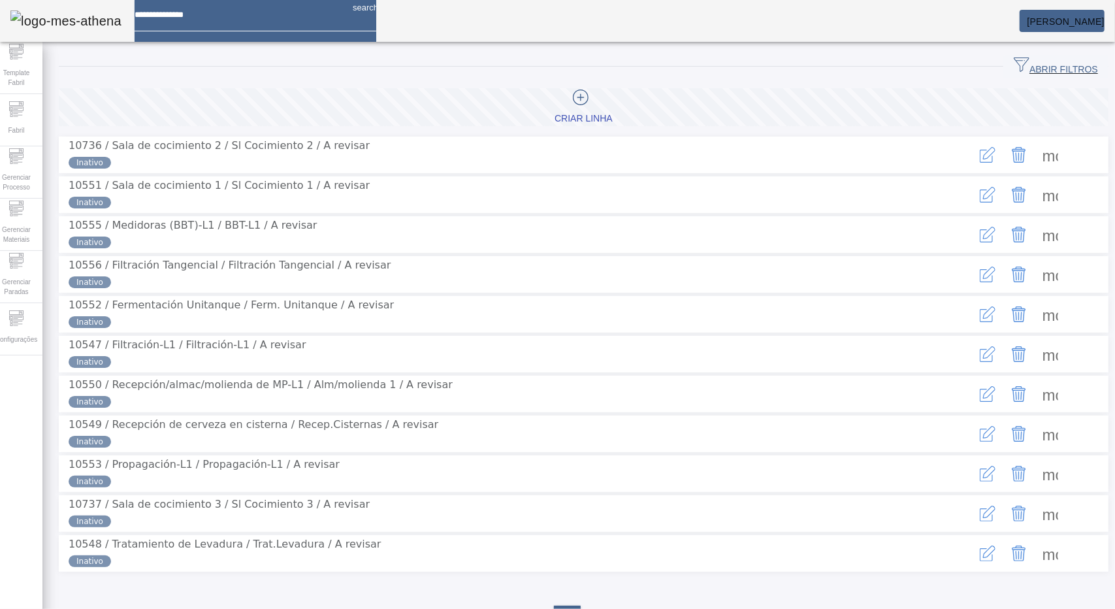
click at [1041, 157] on span at bounding box center [1050, 154] width 31 height 31
click at [17, 335] on span "Configurações" at bounding box center [17, 339] width 50 height 18
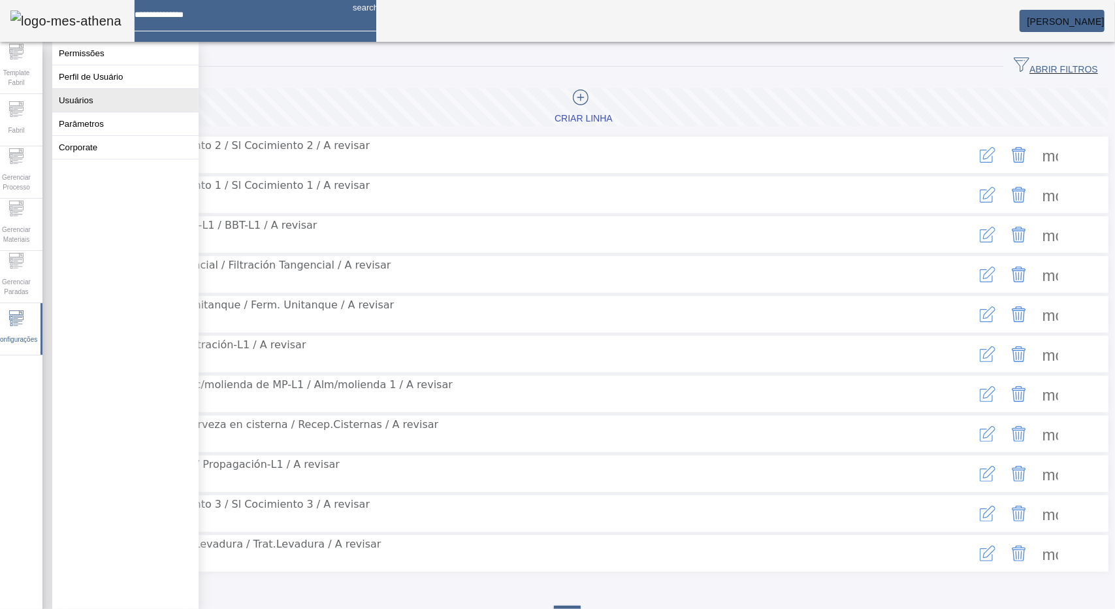
click at [103, 112] on button "Usuários" at bounding box center [125, 100] width 146 height 23
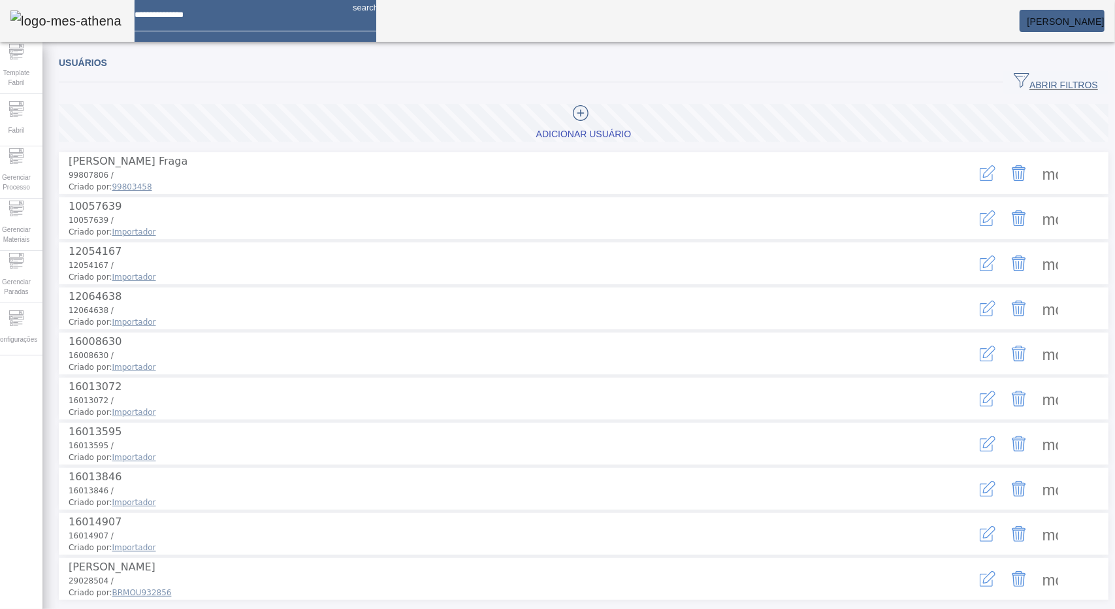
click at [1014, 79] on icon "button" at bounding box center [1022, 80] width 16 height 16
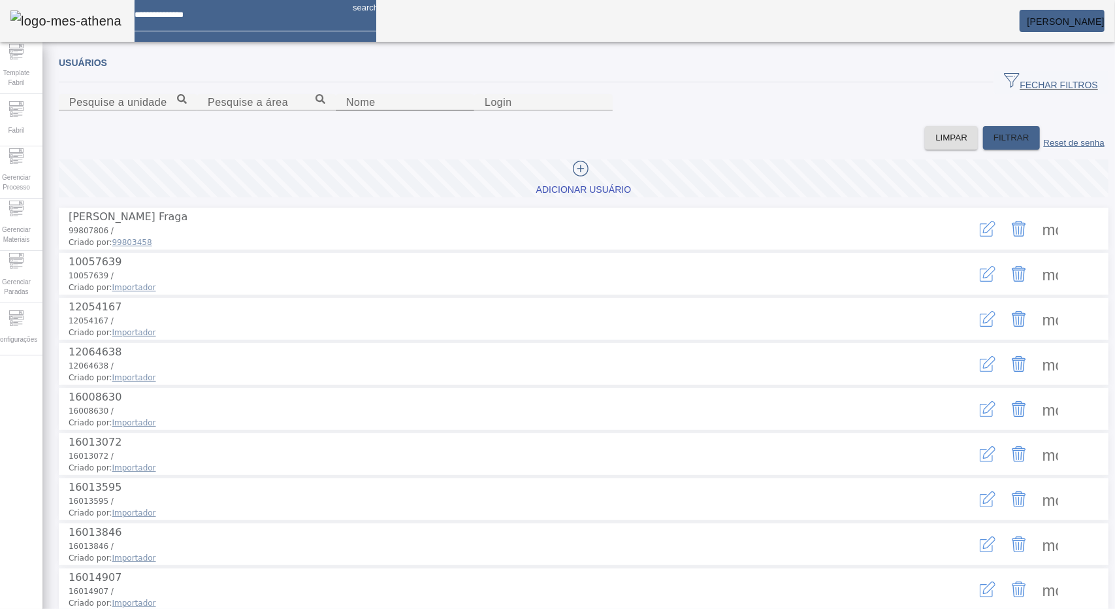
click at [408, 110] on input "Nome" at bounding box center [405, 103] width 118 height 16
type input "*"
type input "*******"
click at [993, 144] on span "FILTRAR" at bounding box center [1011, 137] width 36 height 13
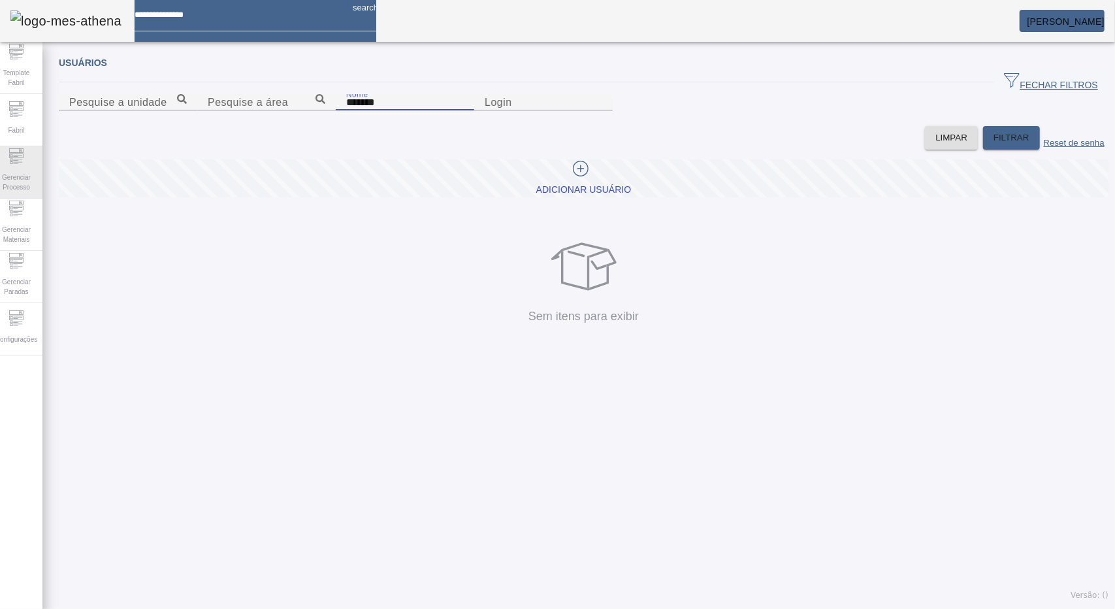
drag, startPoint x: 150, startPoint y: 168, endPoint x: 34, endPoint y: 168, distance: 115.6
click at [34, 168] on div "Template Fabril Fabril Gerenciar Processo Gerenciar Materiais Gerenciar Paradas…" at bounding box center [557, 304] width 1135 height 609
type input "*"
type input "******"
click at [993, 144] on span "FILTRAR" at bounding box center [1011, 137] width 36 height 13
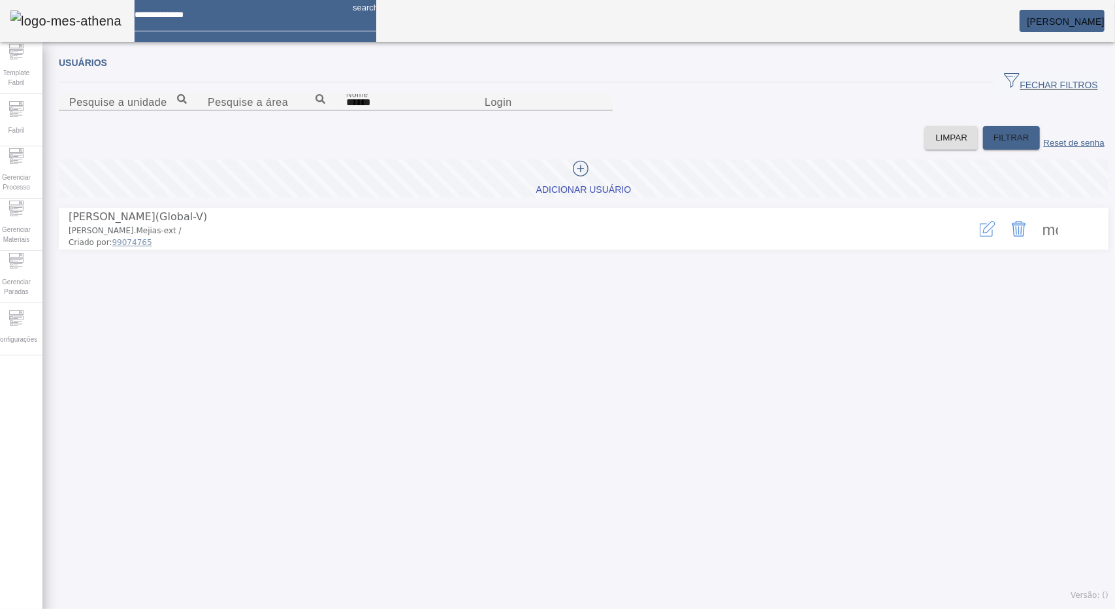
click at [980, 236] on icon "button" at bounding box center [988, 229] width 16 height 16
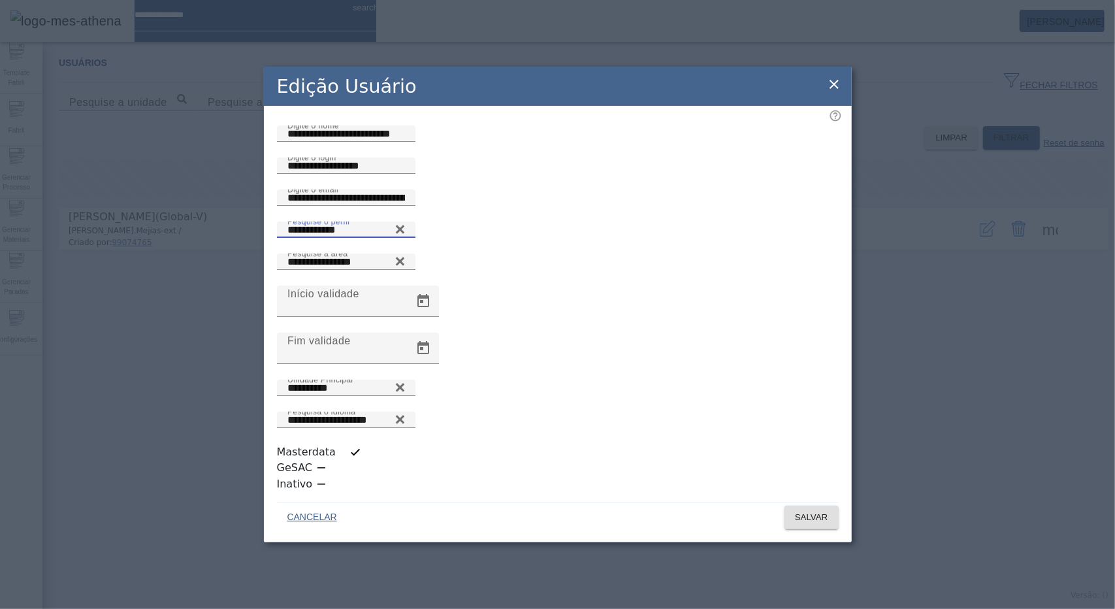
click at [405, 238] on input "**********" at bounding box center [346, 230] width 118 height 16
click at [387, 238] on input "**********" at bounding box center [346, 230] width 118 height 16
click at [405, 237] on icon at bounding box center [400, 229] width 10 height 16
click at [405, 238] on input "Pesquise o perfil" at bounding box center [346, 230] width 118 height 16
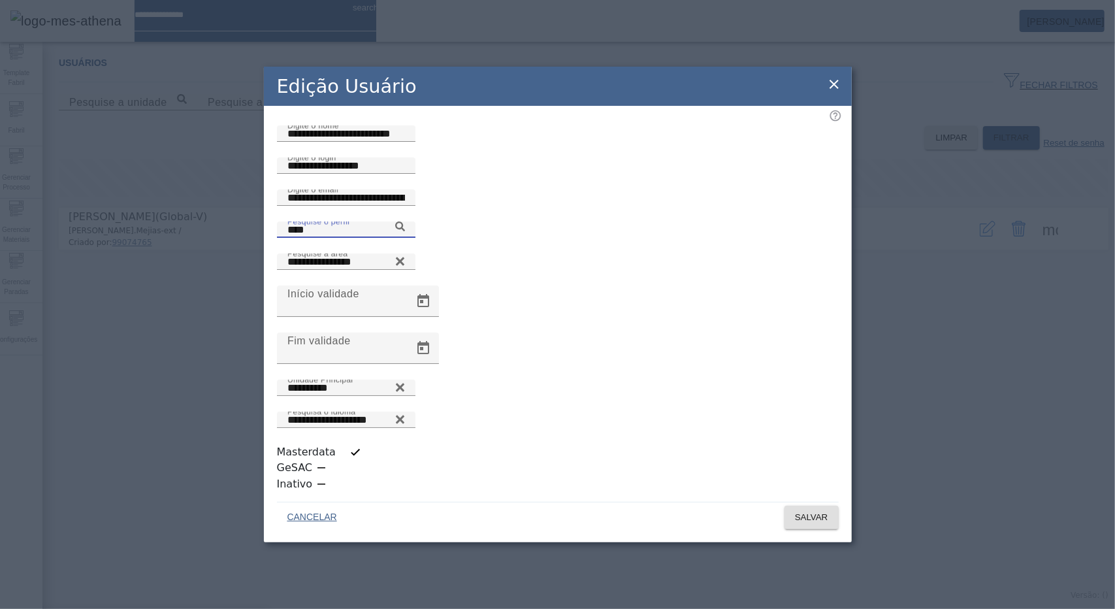
type input "**********"
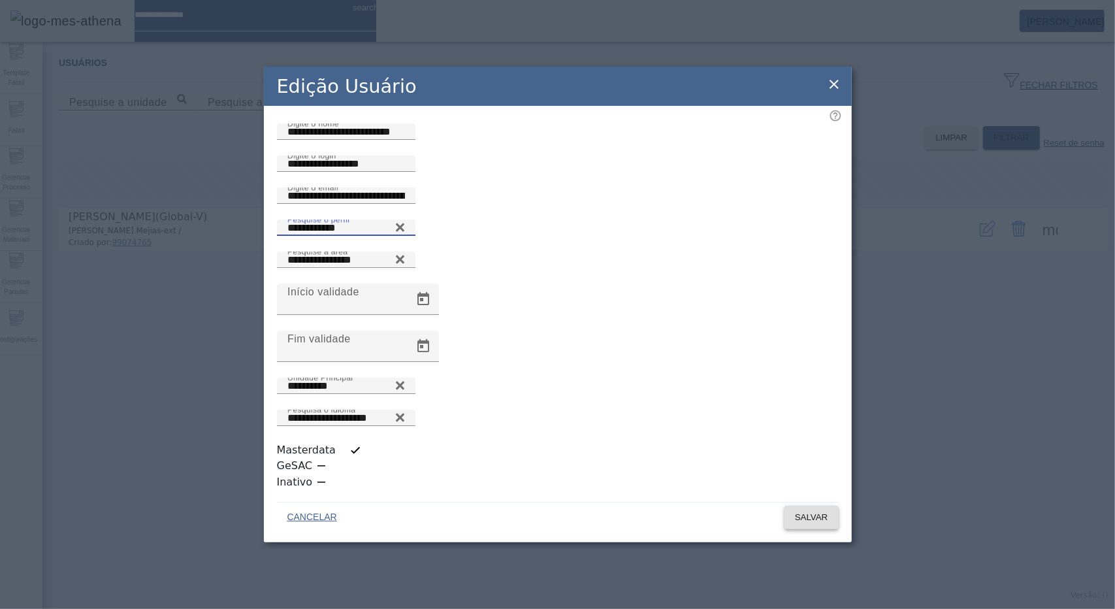
click at [820, 511] on span "SALVAR" at bounding box center [811, 517] width 33 height 13
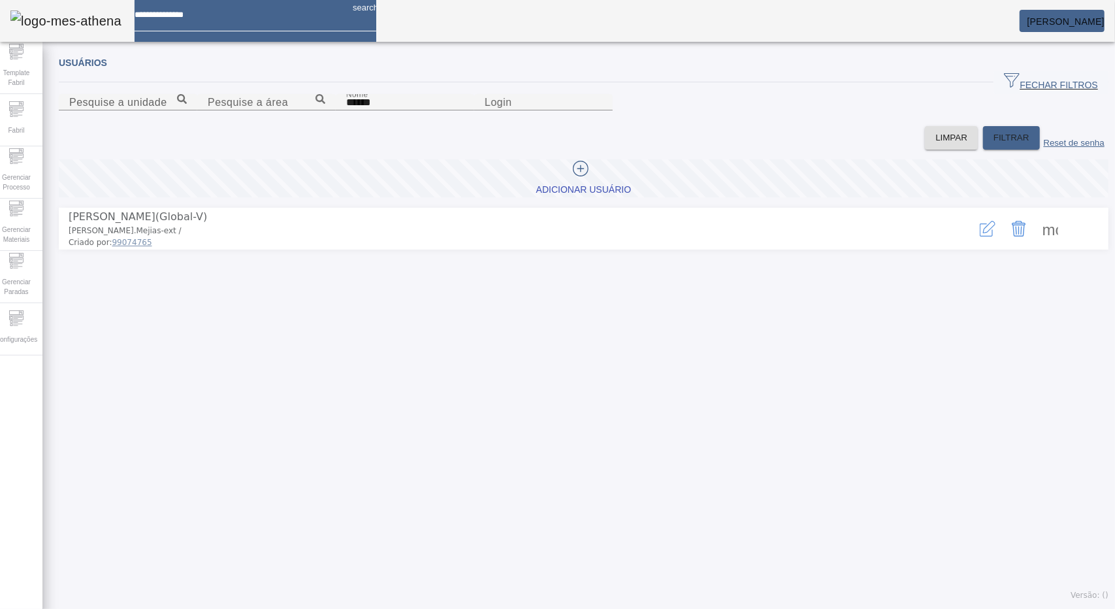
click at [1035, 244] on span at bounding box center [1050, 228] width 31 height 31
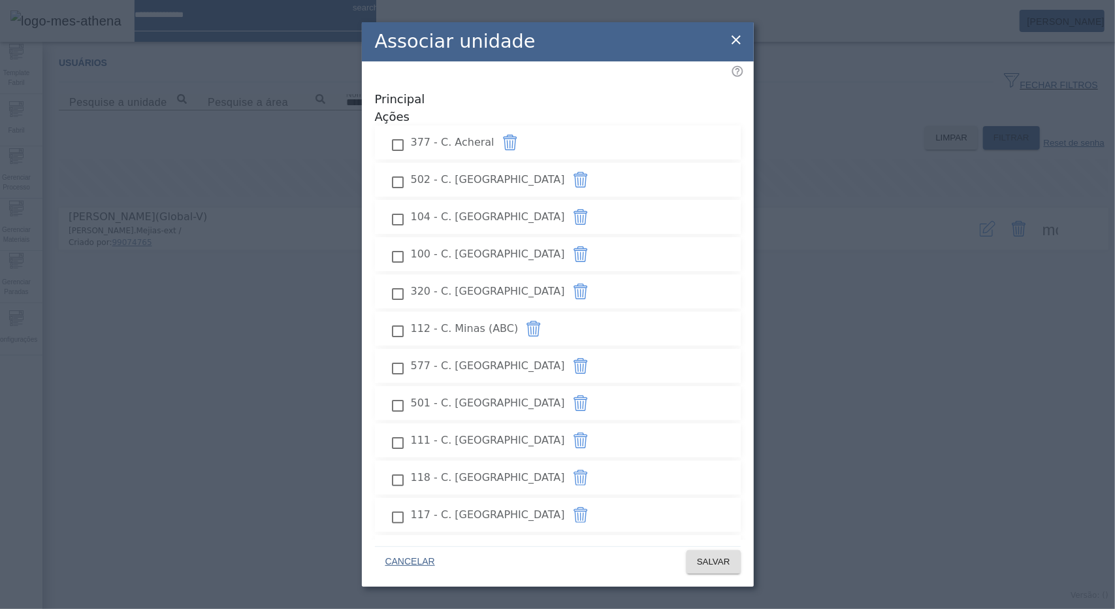
scroll to position [0, 0]
click at [737, 41] on icon at bounding box center [736, 39] width 9 height 9
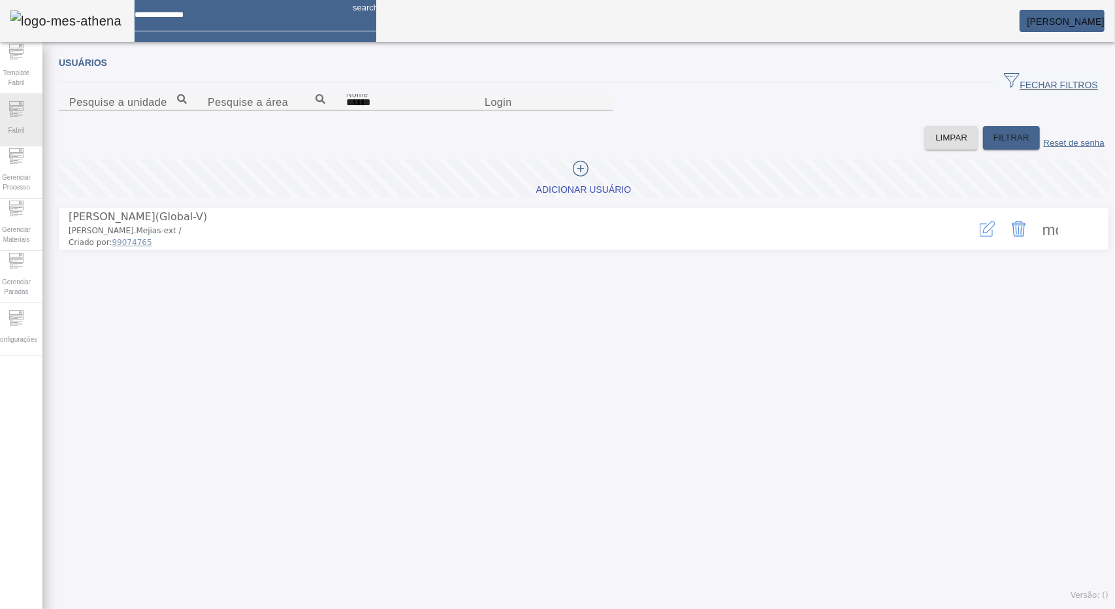
click at [17, 135] on span "Fabril" at bounding box center [16, 130] width 24 height 18
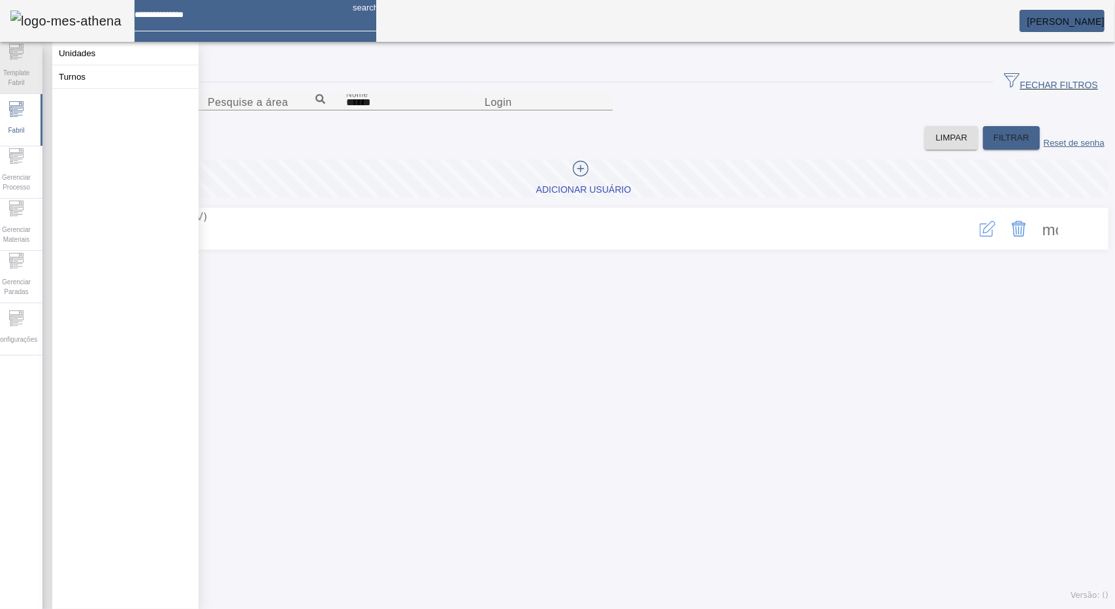
click at [18, 59] on icon at bounding box center [15, 59] width 5 height 1
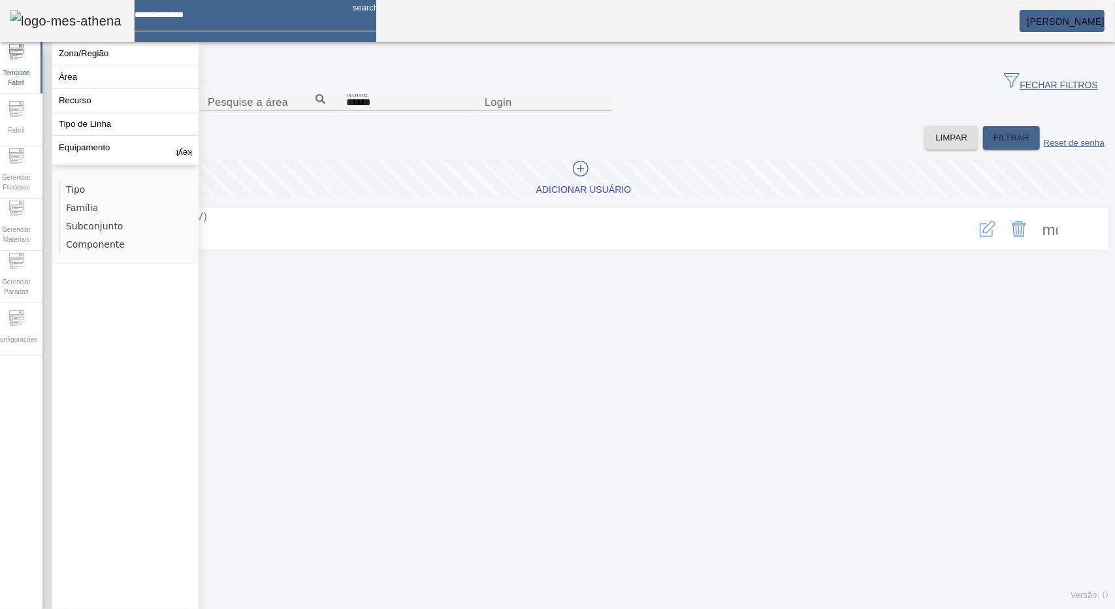
click at [377, 150] on div "LIMPAR FILTRAR Reset de senha" at bounding box center [584, 138] width 1050 height 24
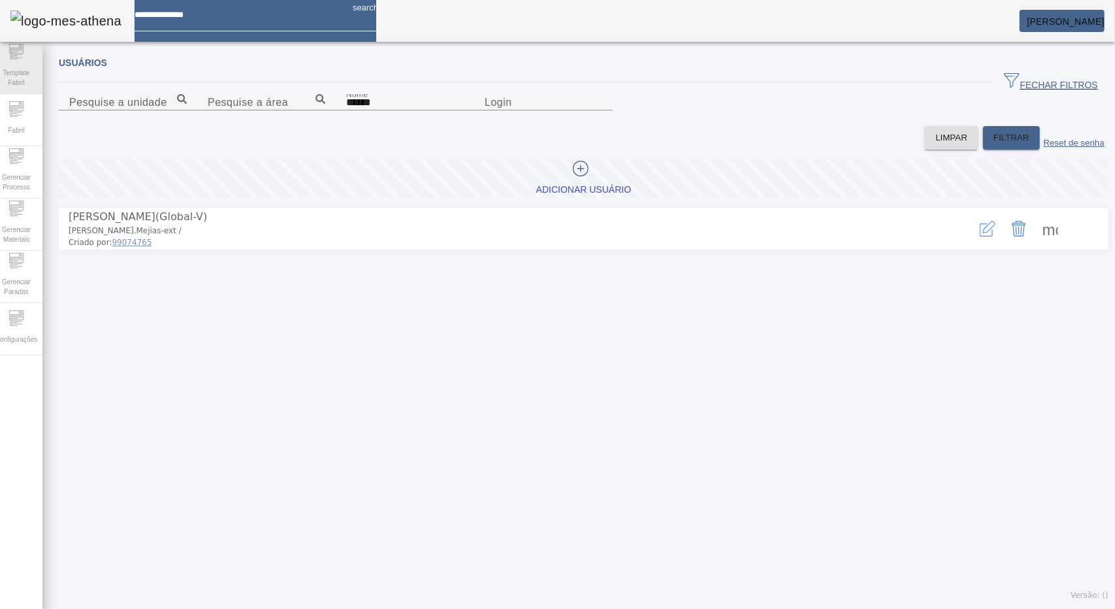
click at [26, 78] on span "Template Fabril" at bounding box center [16, 77] width 39 height 27
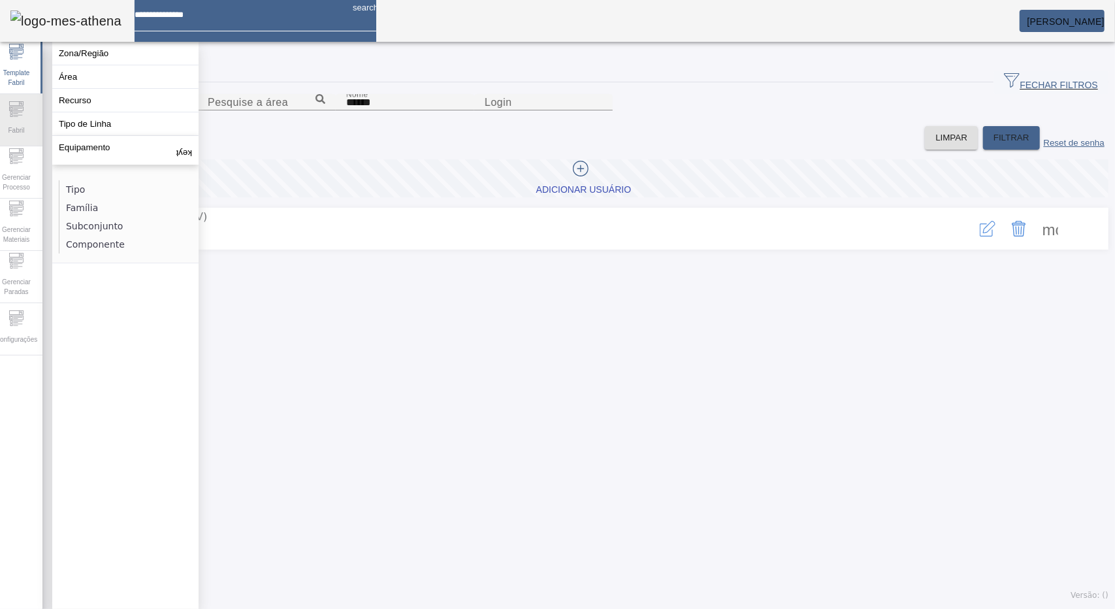
click at [33, 114] on div "Fabril" at bounding box center [16, 120] width 52 height 52
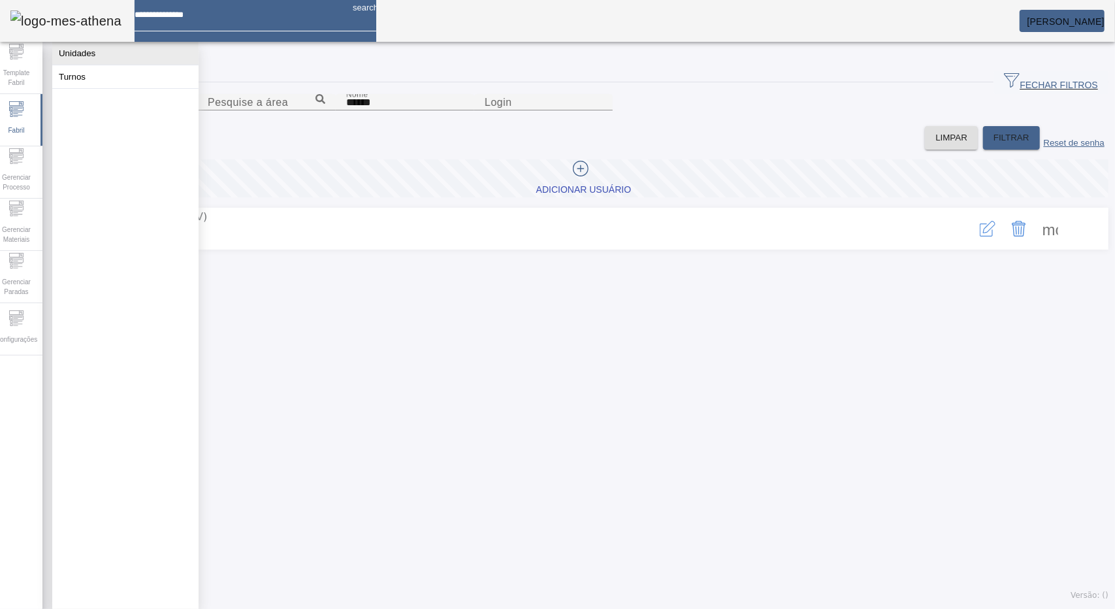
click at [89, 57] on button "Unidades" at bounding box center [125, 53] width 146 height 23
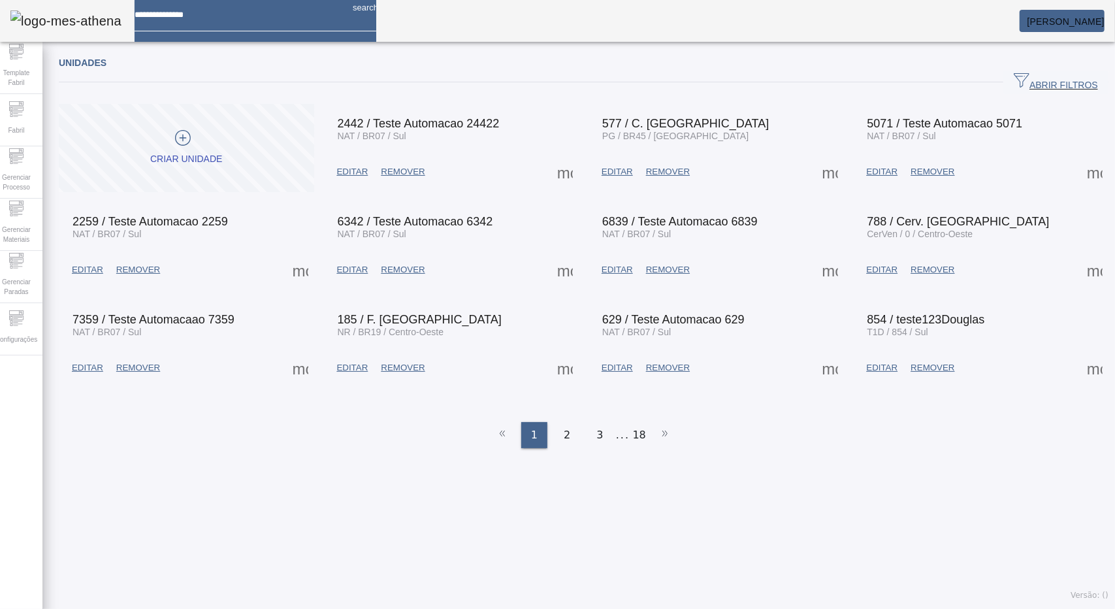
click at [1014, 82] on icon "button" at bounding box center [1022, 80] width 16 height 16
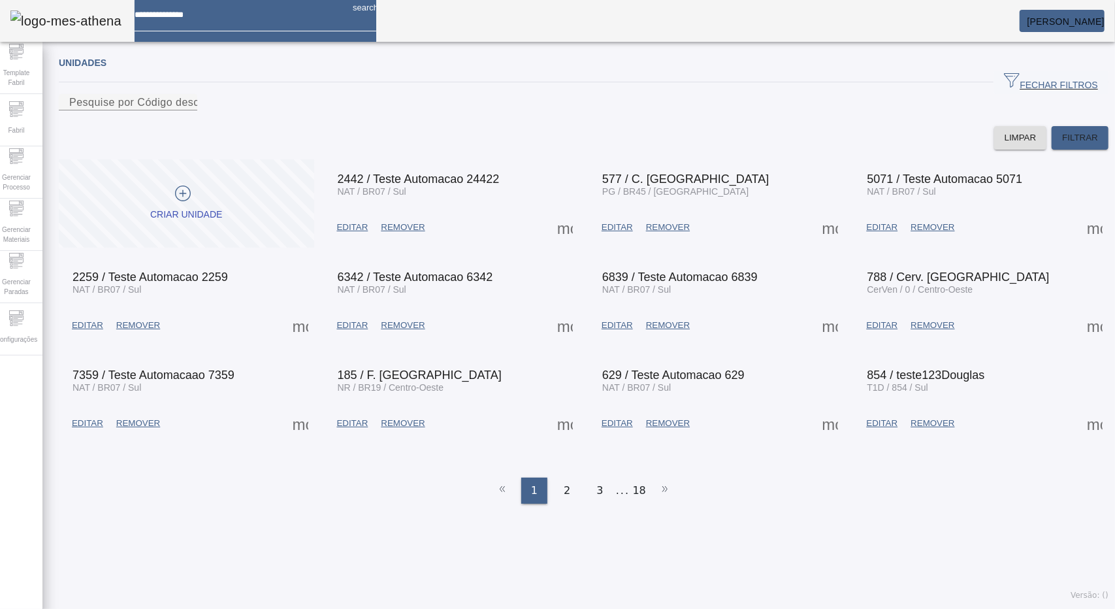
click at [197, 126] on div at bounding box center [128, 118] width 138 height 16
click at [187, 106] on div "Pesquise por Código descrição ou sigla" at bounding box center [128, 102] width 118 height 16
type input "****"
click at [1060, 153] on span at bounding box center [1080, 137] width 57 height 31
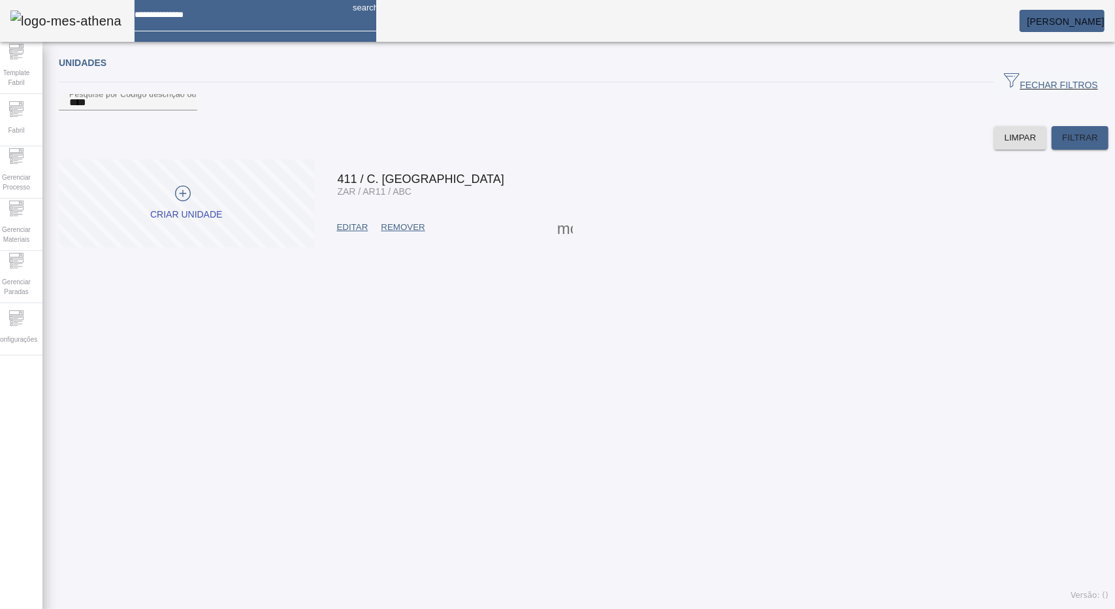
click at [556, 243] on span at bounding box center [564, 227] width 31 height 31
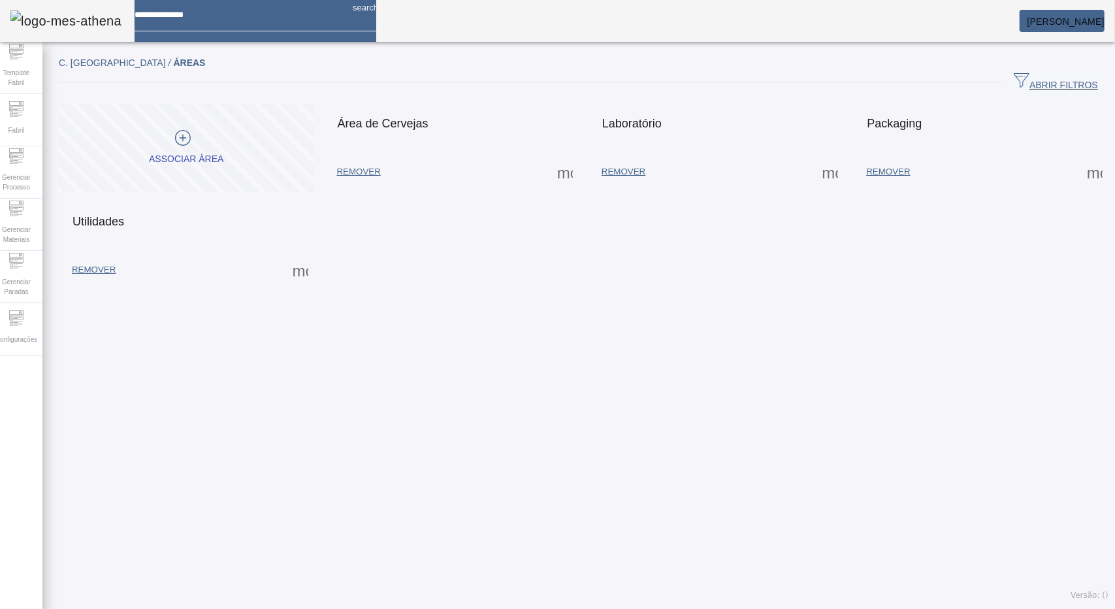
click at [568, 175] on span at bounding box center [564, 171] width 31 height 31
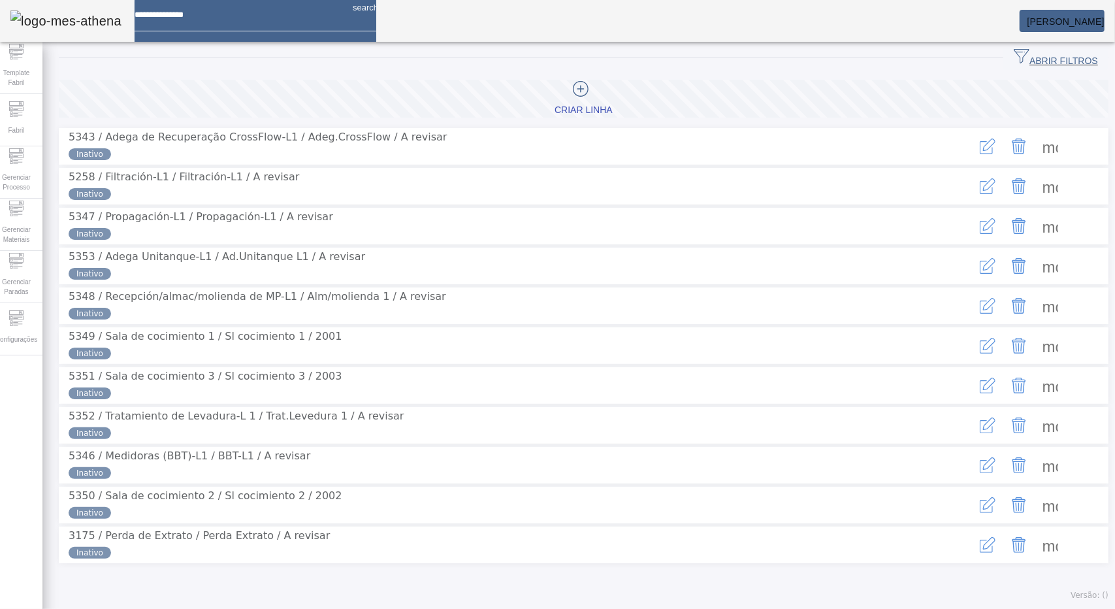
scroll to position [106, 0]
click at [1046, 330] on span at bounding box center [1050, 345] width 31 height 31
click at [1040, 383] on span at bounding box center [1050, 385] width 31 height 31
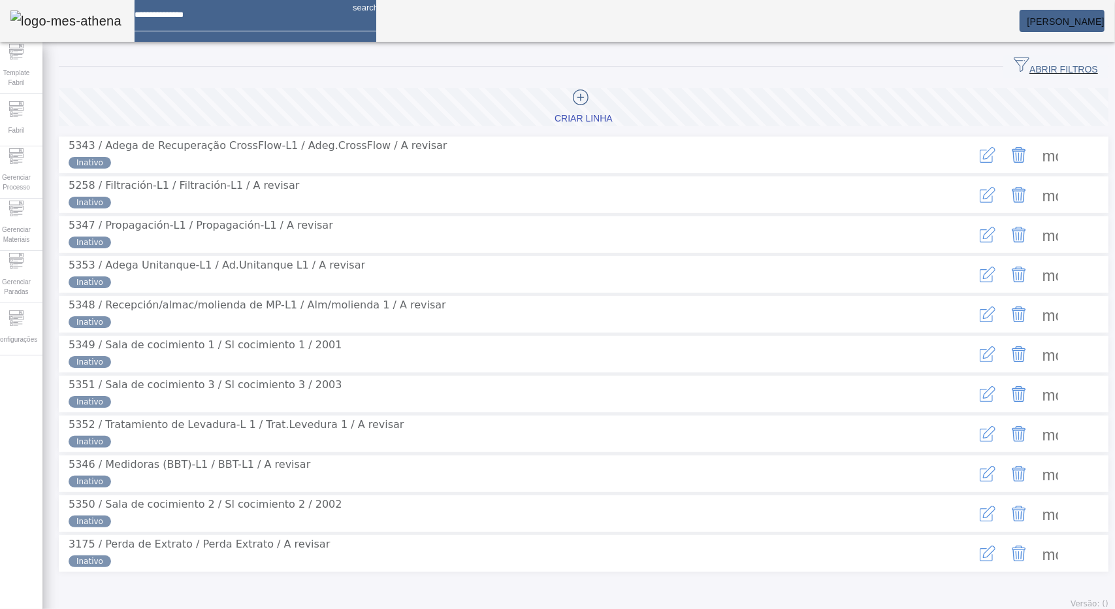
drag, startPoint x: 246, startPoint y: 394, endPoint x: 364, endPoint y: 391, distance: 118.9
click at [364, 353] on span "5349 / Sala de cocimiento 1 / Sl cocimiento 1 / 2001" at bounding box center [500, 345] width 863 height 16
drag, startPoint x: 205, startPoint y: 387, endPoint x: 406, endPoint y: 386, distance: 200.5
click at [406, 353] on span "5349 / Sala de cocimiento 1 / Sl cocimiento 1 / 2001" at bounding box center [500, 345] width 863 height 16
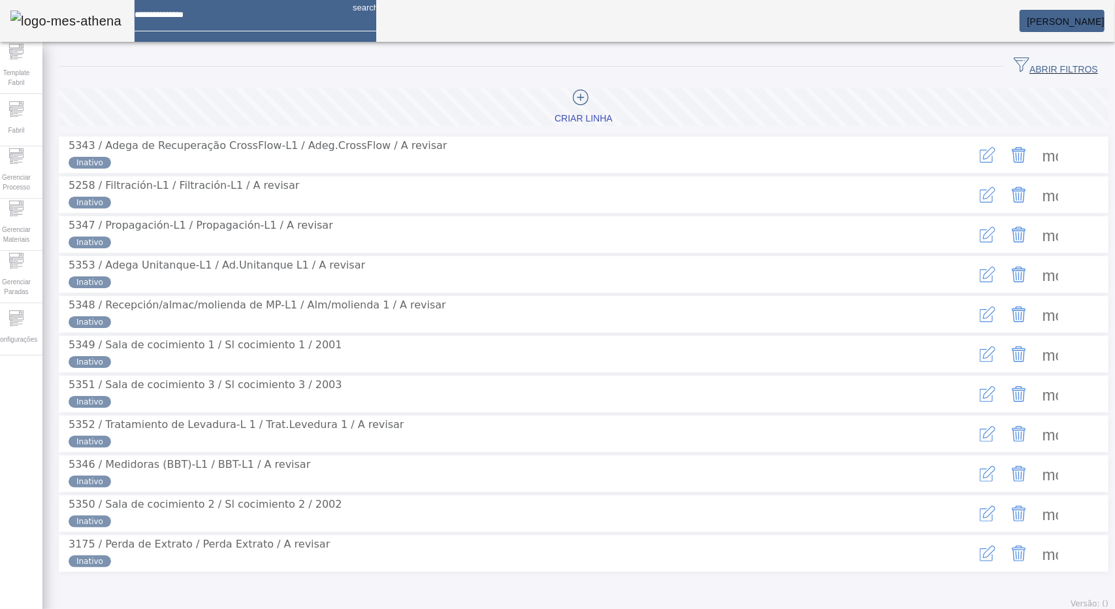
click at [472, 353] on span "5349 / Sala de cocimiento 1 / Sl cocimiento 1 / 2001" at bounding box center [500, 345] width 863 height 16
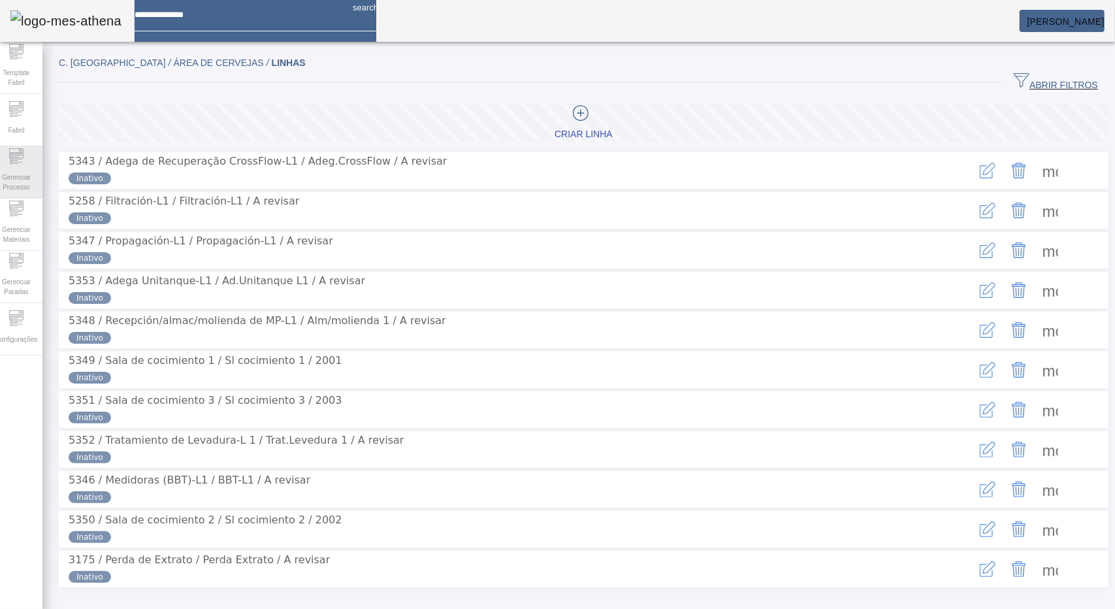
click at [24, 161] on icon at bounding box center [16, 156] width 16 height 16
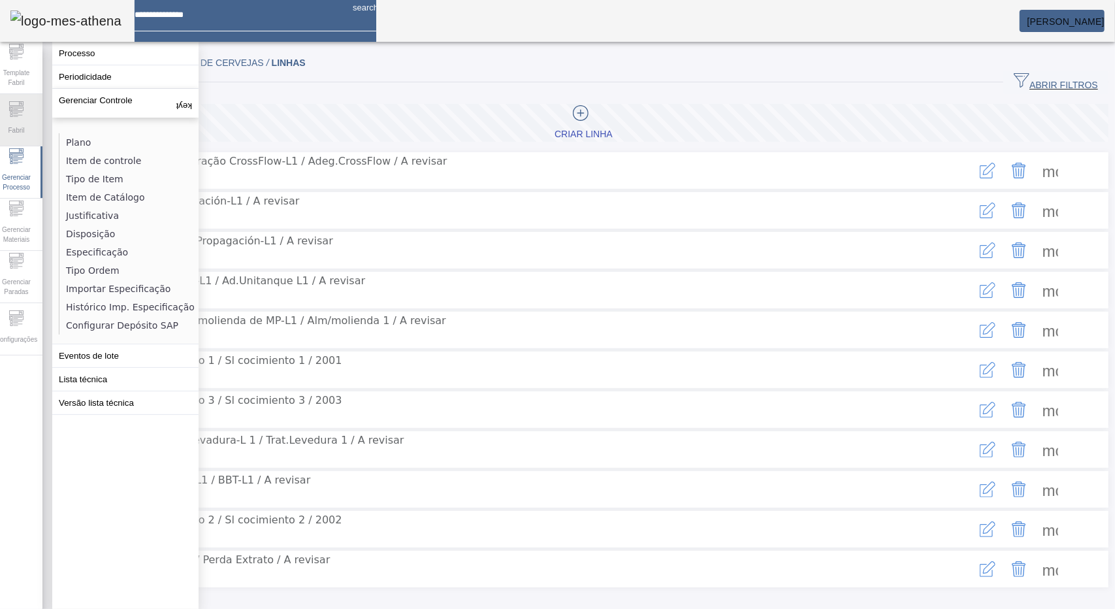
click at [32, 113] on div "Fabril" at bounding box center [16, 120] width 52 height 52
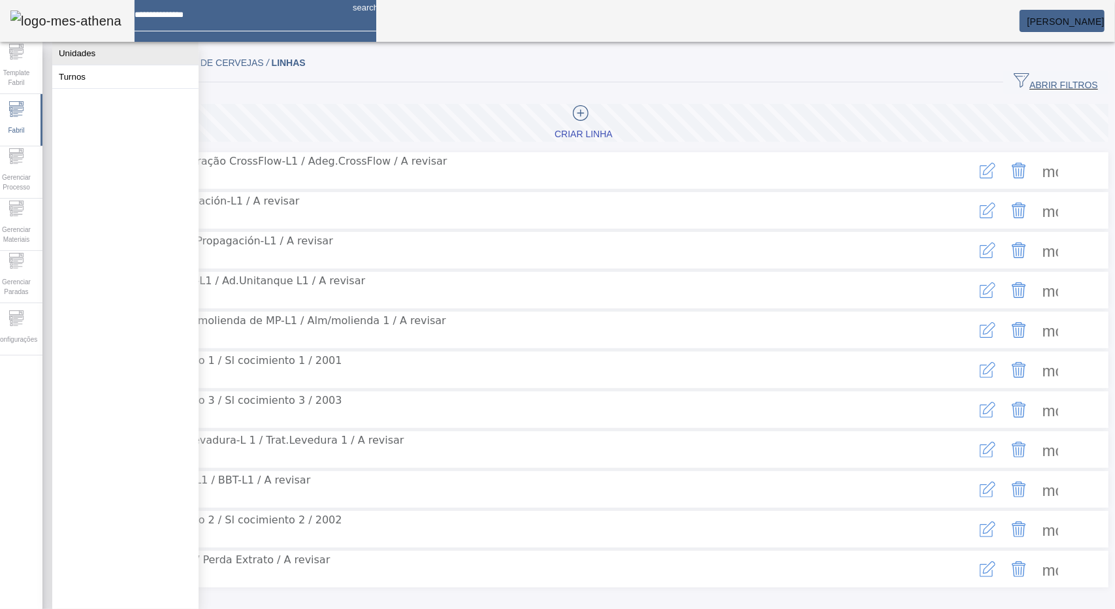
click at [101, 60] on button "Unidades" at bounding box center [125, 53] width 146 height 23
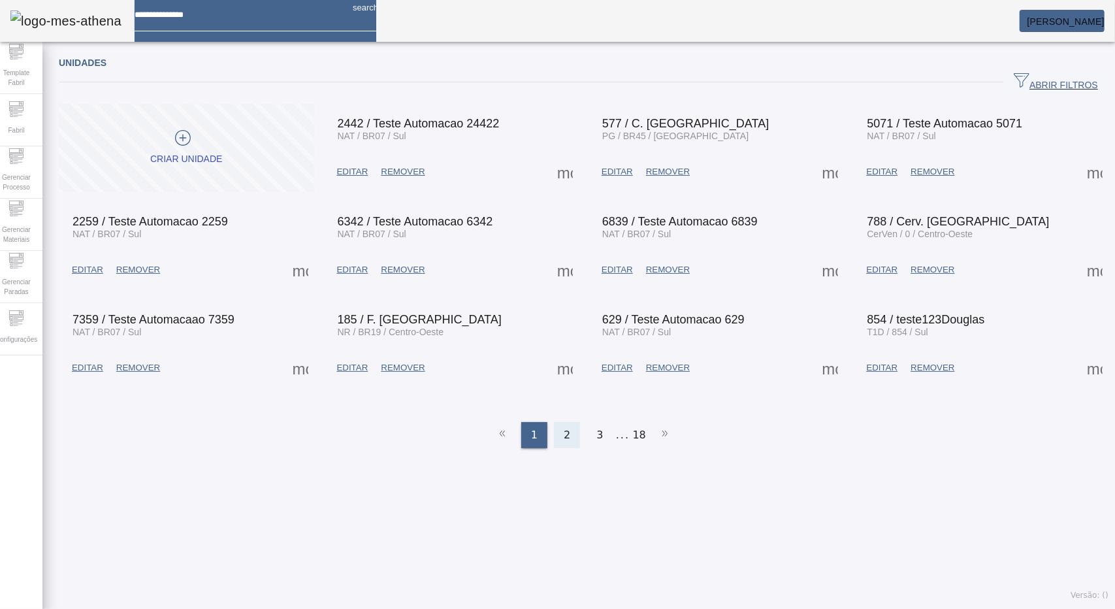
click at [568, 427] on div "2" at bounding box center [567, 435] width 26 height 26
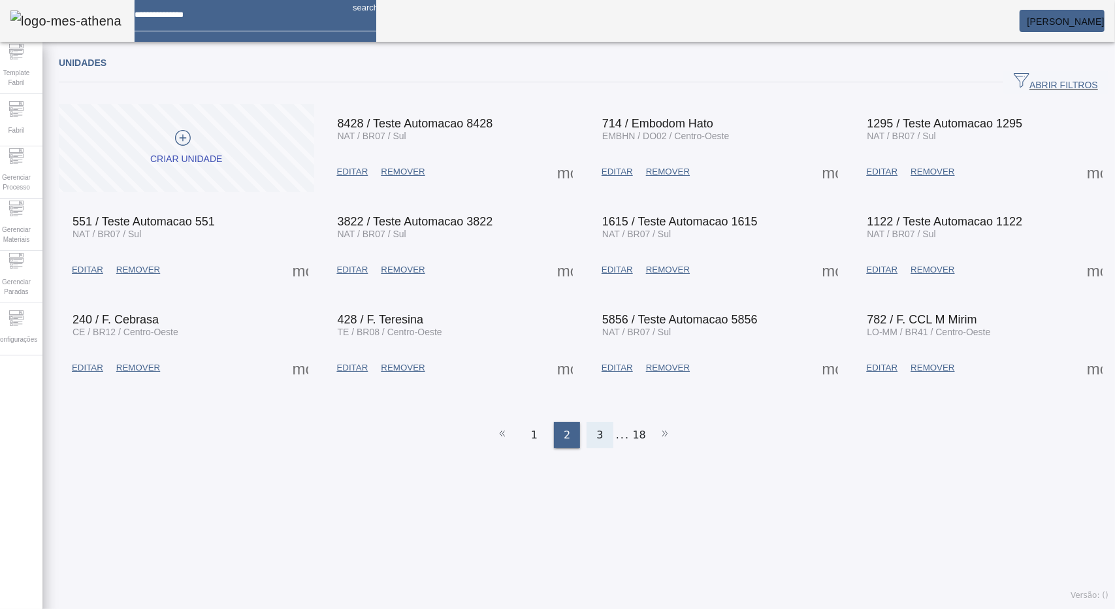
click at [596, 427] on span "3" at bounding box center [599, 435] width 7 height 16
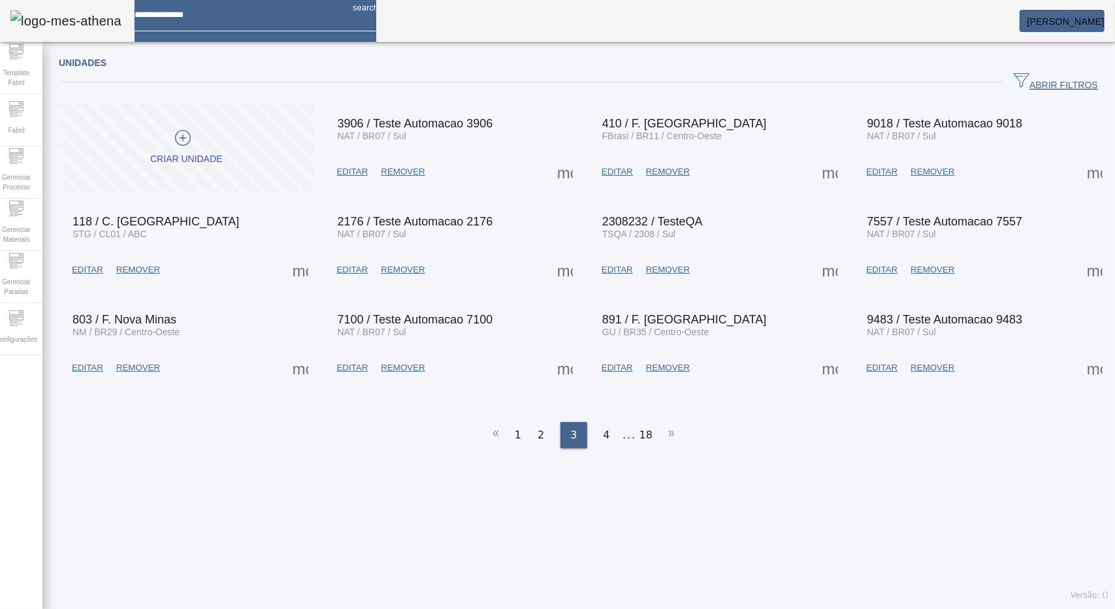
click at [1014, 86] on span "ABRIR FILTROS" at bounding box center [1056, 82] width 84 height 20
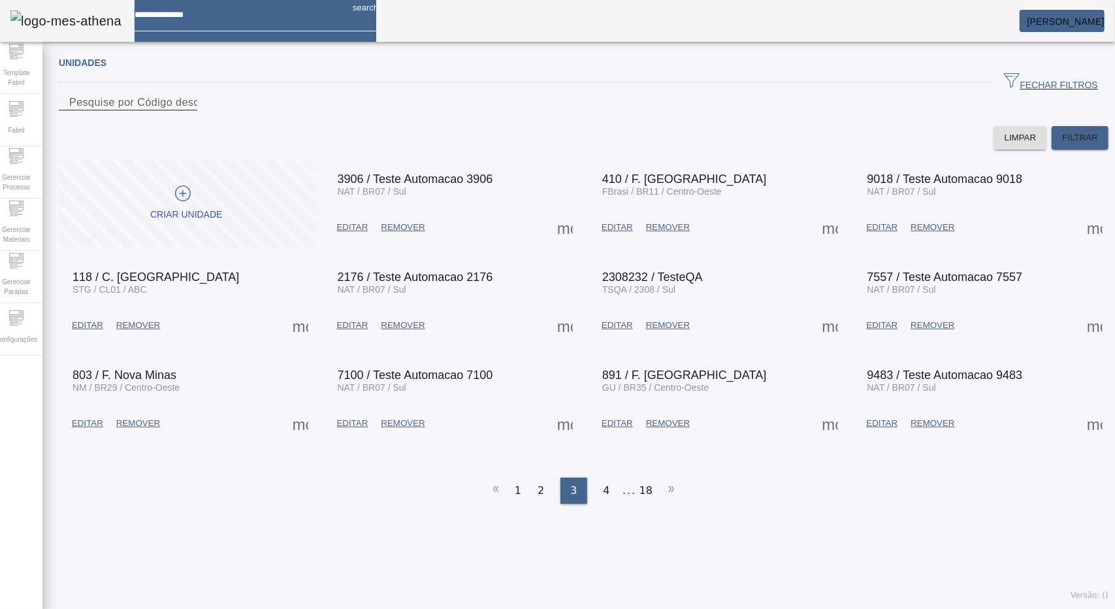
click at [187, 110] on div "Pesquise por Código descrição ou sigla" at bounding box center [128, 102] width 118 height 16
type input "*****"
click at [1062, 144] on span "FILTRAR" at bounding box center [1080, 137] width 36 height 13
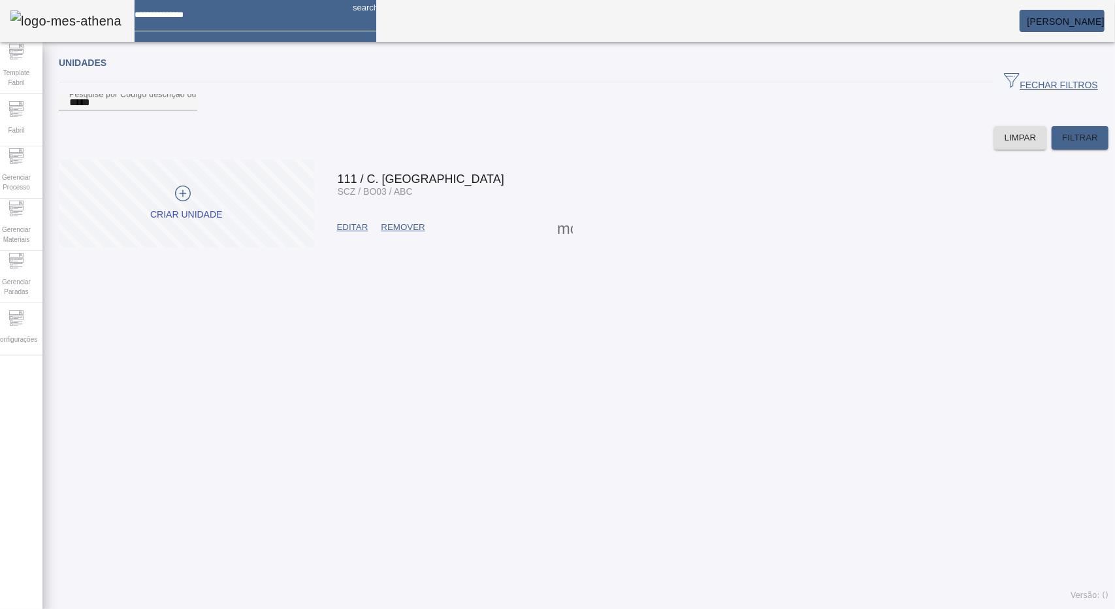
click at [558, 243] on span at bounding box center [564, 227] width 31 height 31
click at [363, 608] on div at bounding box center [557, 609] width 1115 height 0
click at [353, 234] on span "EDITAR" at bounding box center [352, 227] width 31 height 13
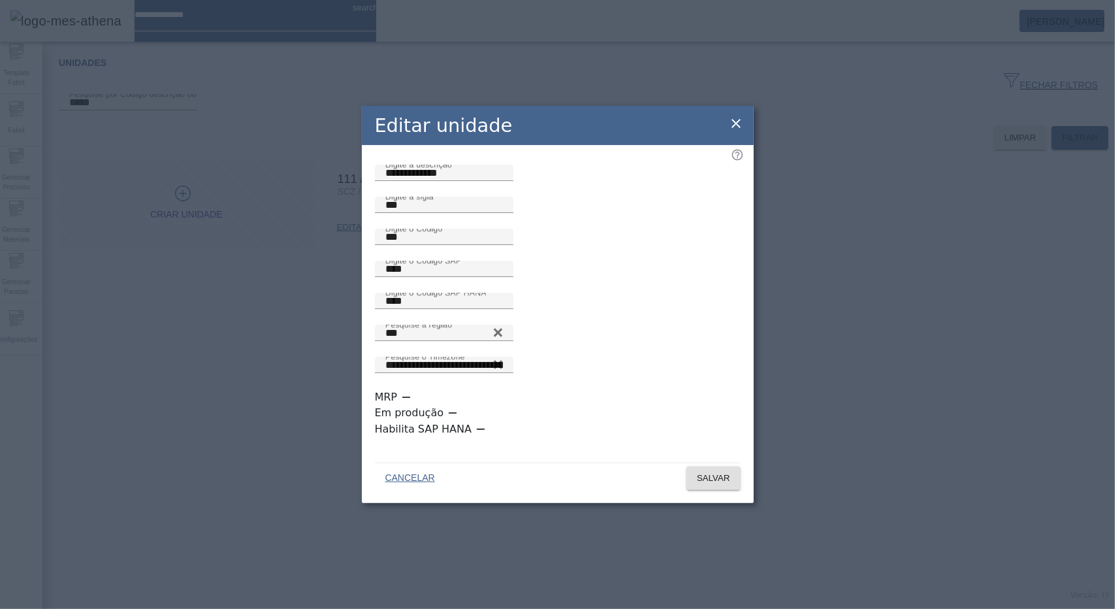
click at [730, 138] on div "Editar unidade" at bounding box center [558, 125] width 392 height 39
click at [743, 131] on icon at bounding box center [736, 124] width 16 height 16
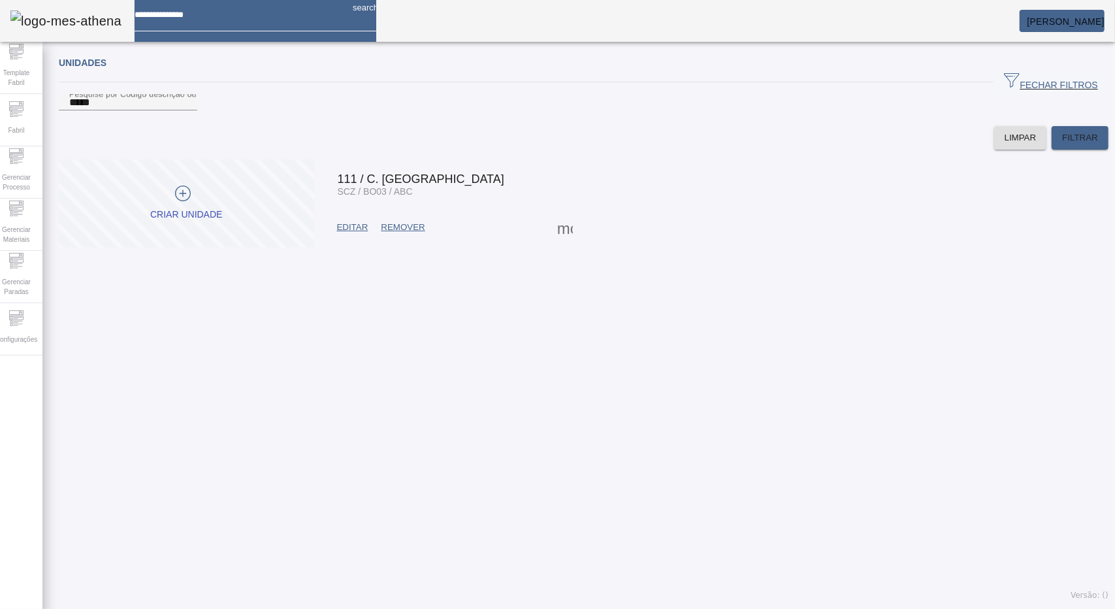
click at [553, 243] on span at bounding box center [564, 227] width 31 height 31
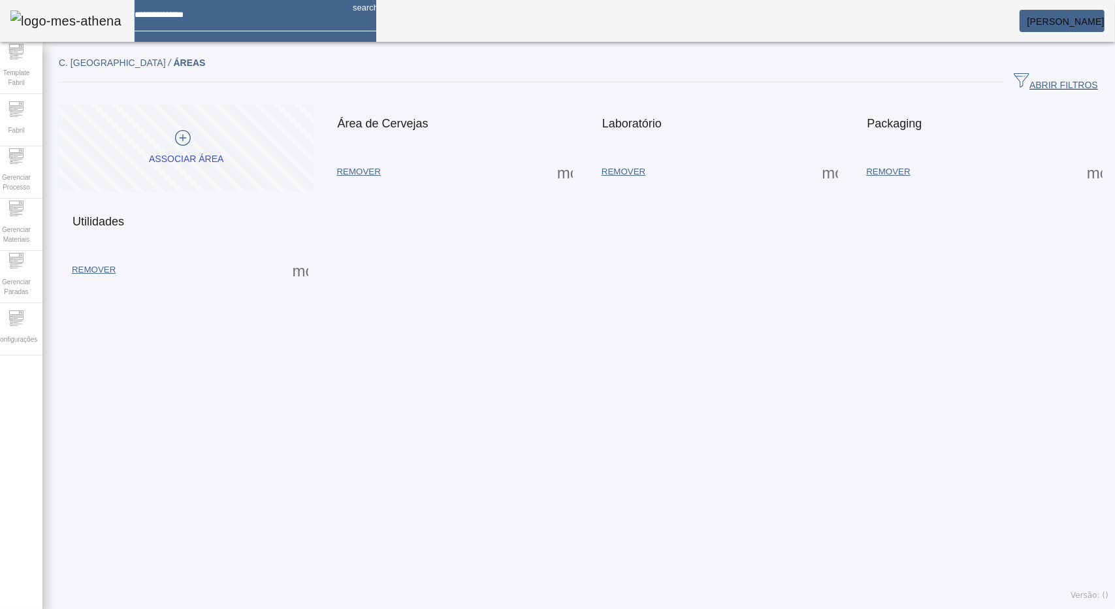
click at [568, 167] on span at bounding box center [564, 171] width 31 height 31
click at [468, 608] on div at bounding box center [557, 609] width 1115 height 0
click at [558, 176] on span at bounding box center [564, 171] width 31 height 31
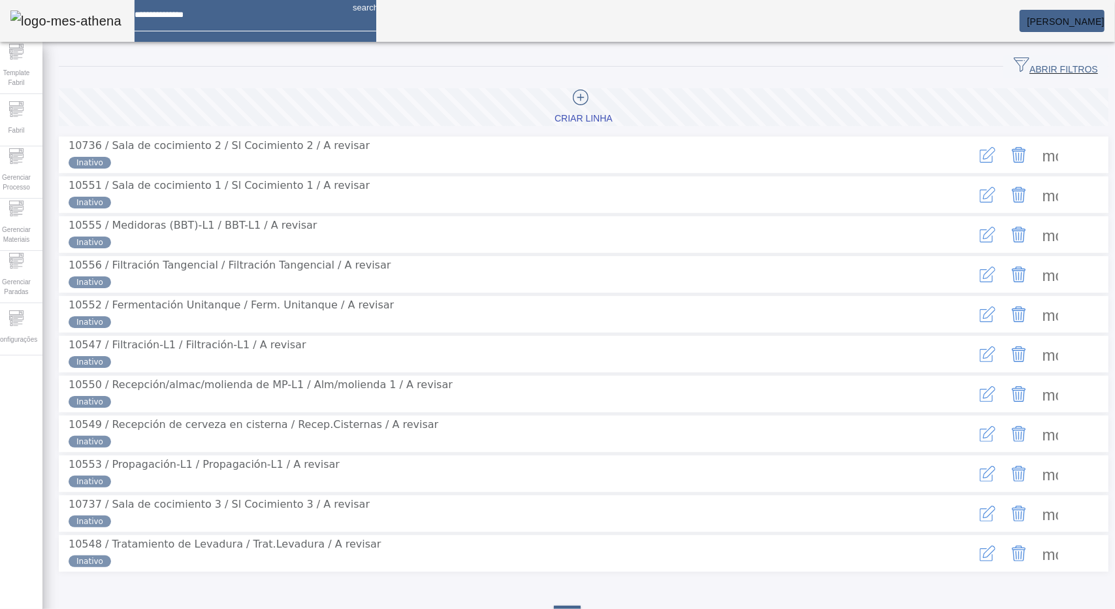
click at [1035, 202] on span at bounding box center [1050, 194] width 31 height 31
click at [889, 608] on div at bounding box center [557, 609] width 1115 height 0
click at [1036, 202] on span at bounding box center [1050, 194] width 31 height 31
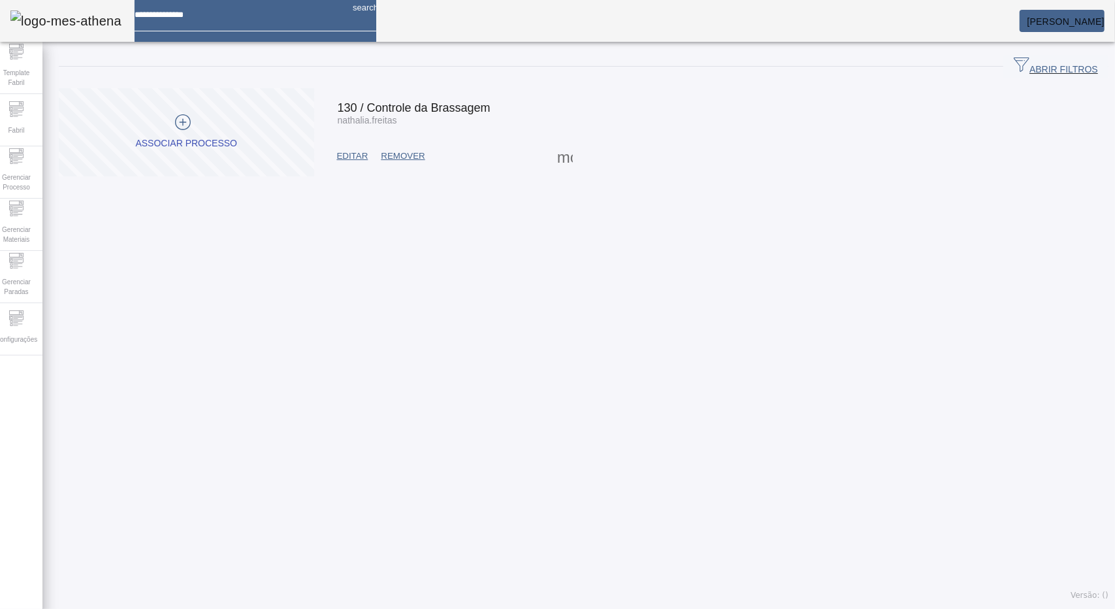
drag, startPoint x: 407, startPoint y: 108, endPoint x: 587, endPoint y: 165, distance: 188.4
click at [585, 165] on mat-grid-list "ASSOCIAR PROCESSO 130 / Controle da Brassagem nathalia.freitas EDITAR REMOVER m…" at bounding box center [584, 132] width 1050 height 88
click at [560, 159] on span at bounding box center [564, 155] width 31 height 31
click at [644, 608] on div at bounding box center [557, 609] width 1115 height 0
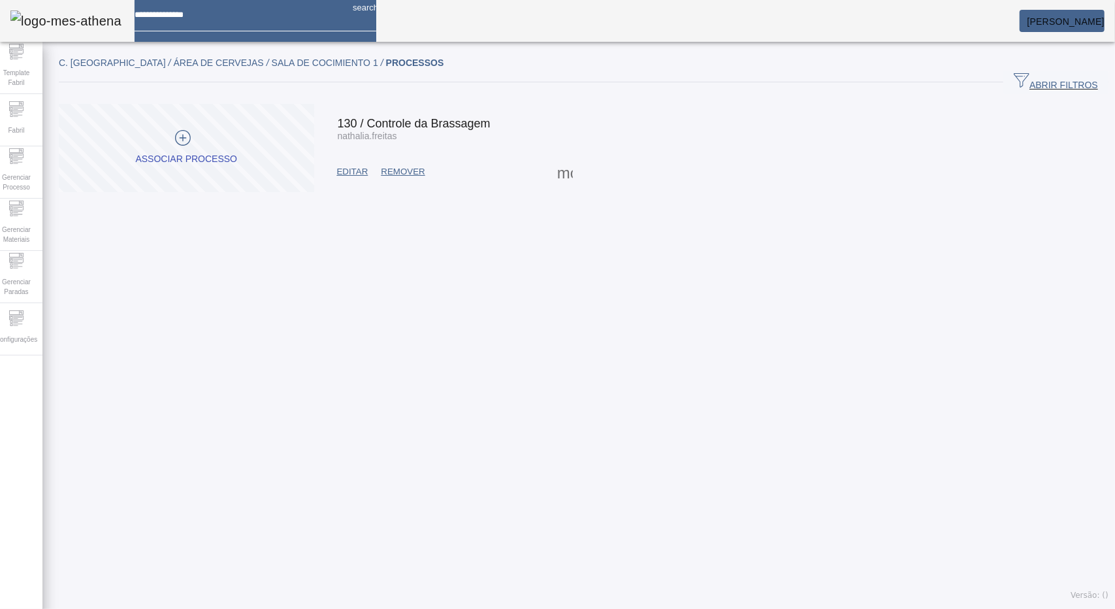
click at [558, 174] on span at bounding box center [564, 171] width 31 height 31
click at [449, 608] on div at bounding box center [557, 609] width 1115 height 0
click at [566, 174] on span at bounding box center [564, 171] width 31 height 31
click at [607, 608] on div at bounding box center [557, 609] width 1115 height 0
click at [456, 125] on span "130 / Controle da Brassagem" at bounding box center [414, 123] width 153 height 13
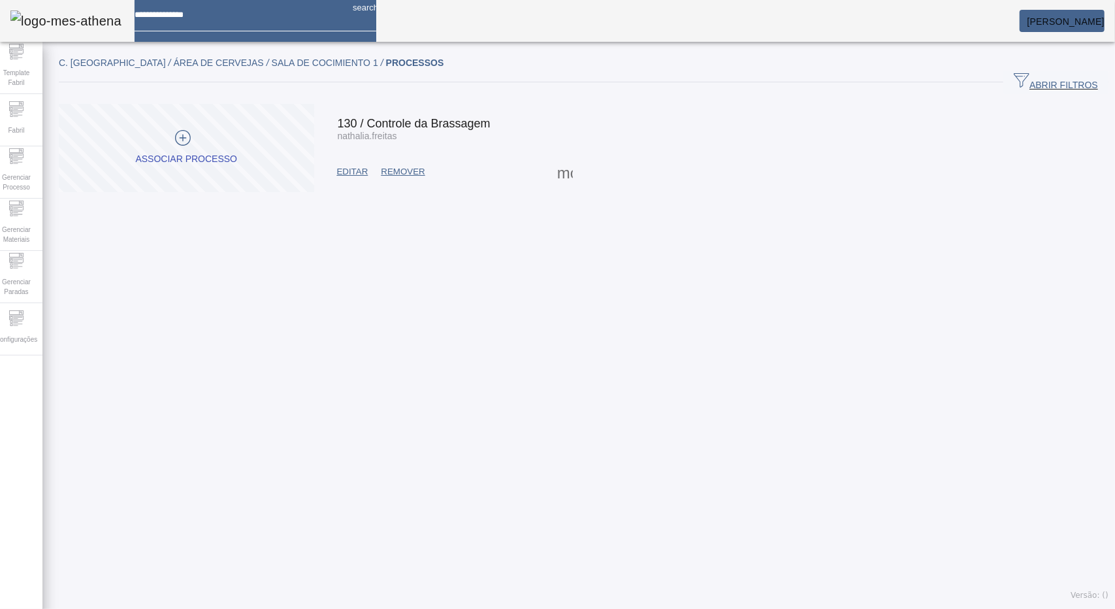
click at [559, 172] on span at bounding box center [564, 171] width 31 height 31
click at [644, 608] on div at bounding box center [557, 609] width 1115 height 0
click at [556, 176] on span at bounding box center [564, 171] width 31 height 31
click at [668, 608] on div at bounding box center [557, 609] width 1115 height 0
click at [560, 176] on span at bounding box center [564, 171] width 31 height 31
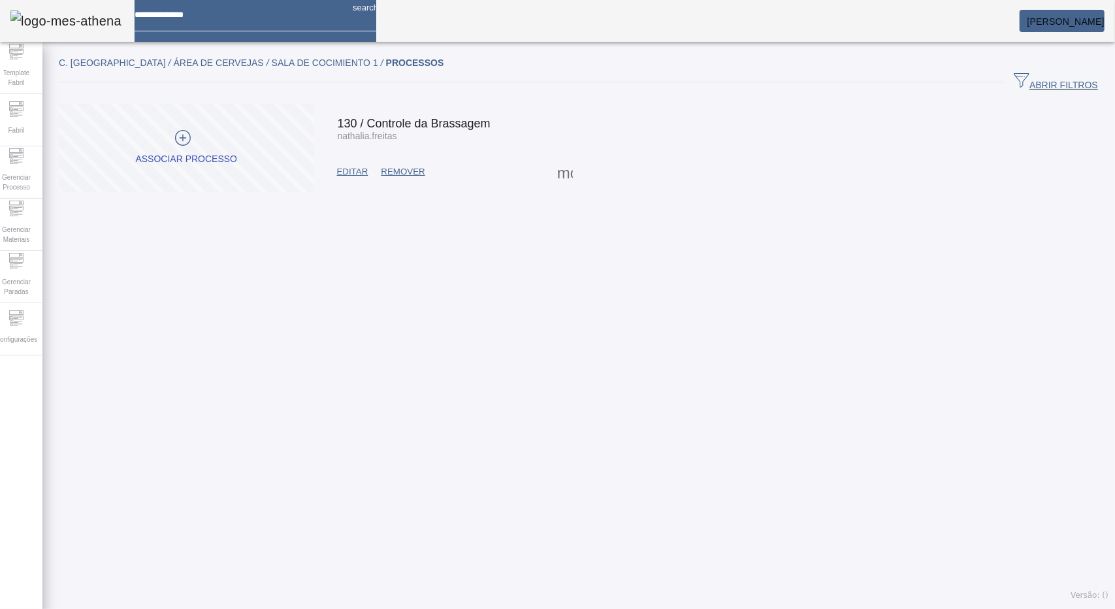
click at [577, 608] on div at bounding box center [557, 609] width 1115 height 0
